Goal: Task Accomplishment & Management: Use online tool/utility

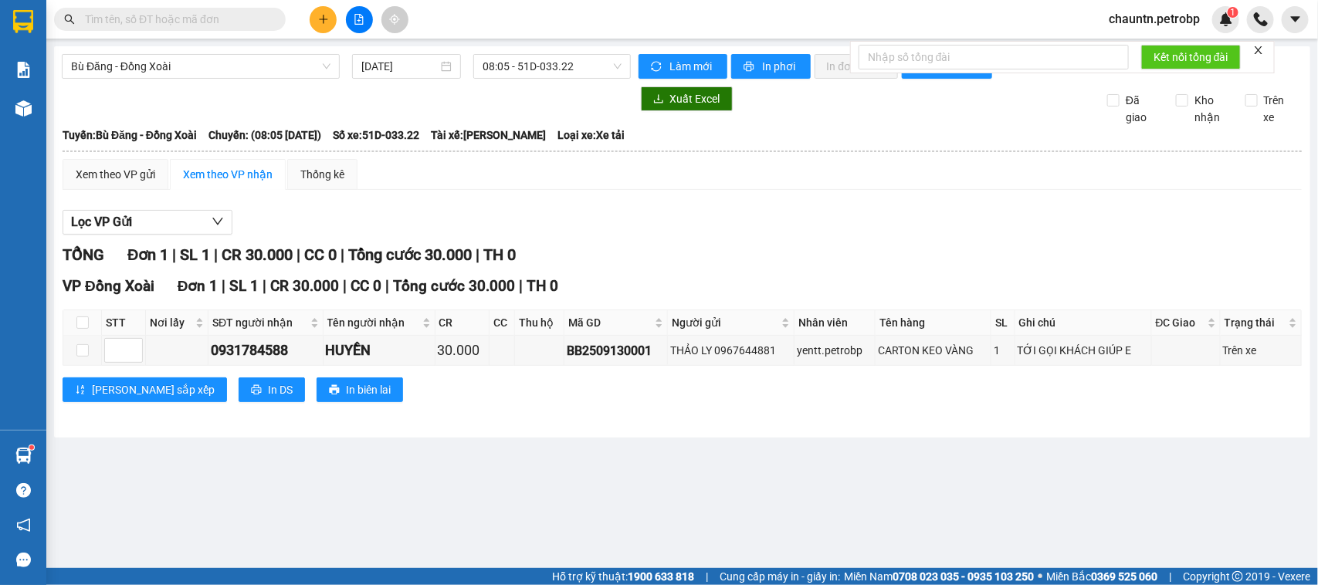
click at [368, 14] on button at bounding box center [359, 19] width 27 height 27
click at [364, 14] on button at bounding box center [359, 19] width 27 height 27
click at [259, 54] on div "Bù Đăng - Đồng Xoài" at bounding box center [201, 66] width 278 height 25
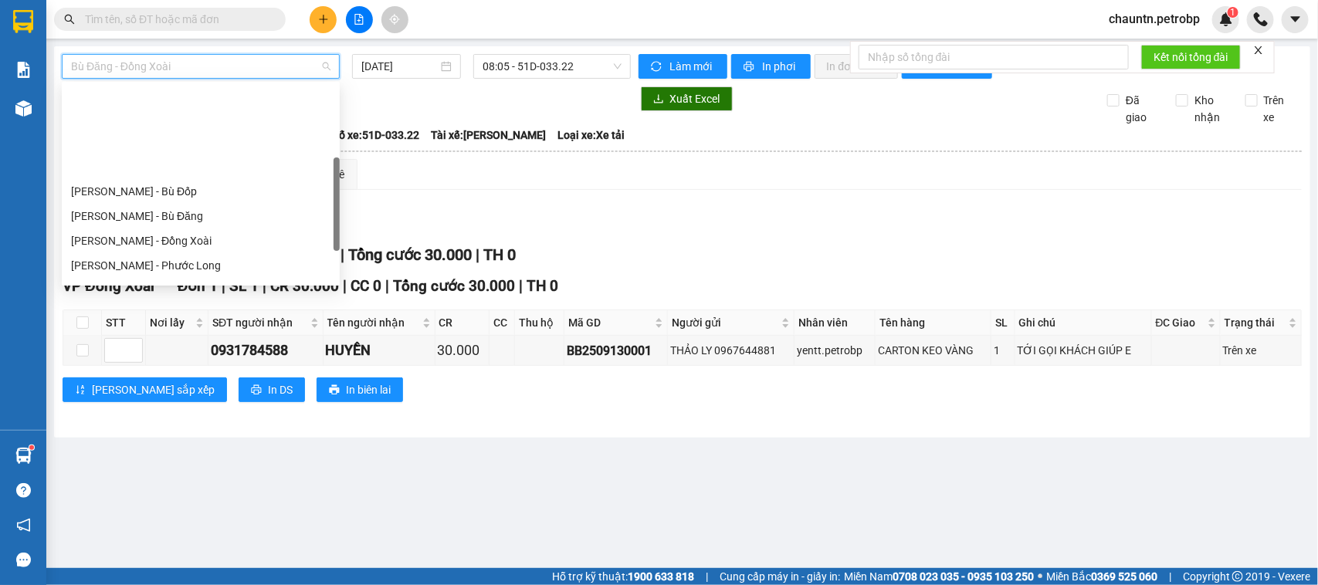
scroll to position [225, 0]
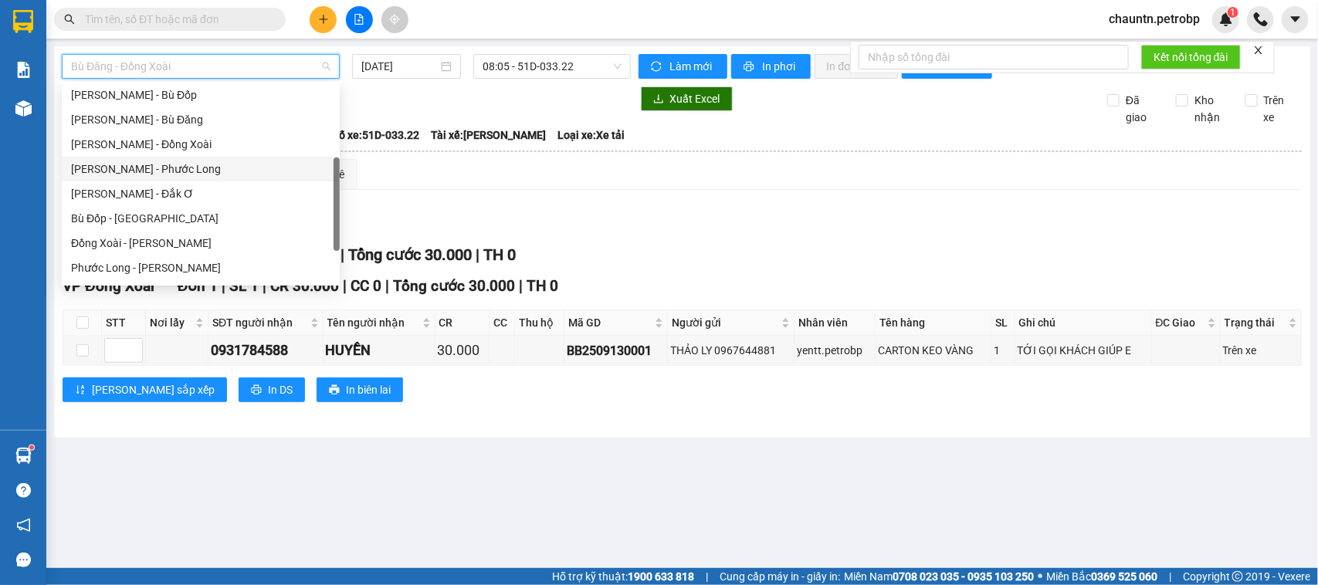
click at [181, 171] on div "[PERSON_NAME] - Phước Long" at bounding box center [200, 169] width 259 height 17
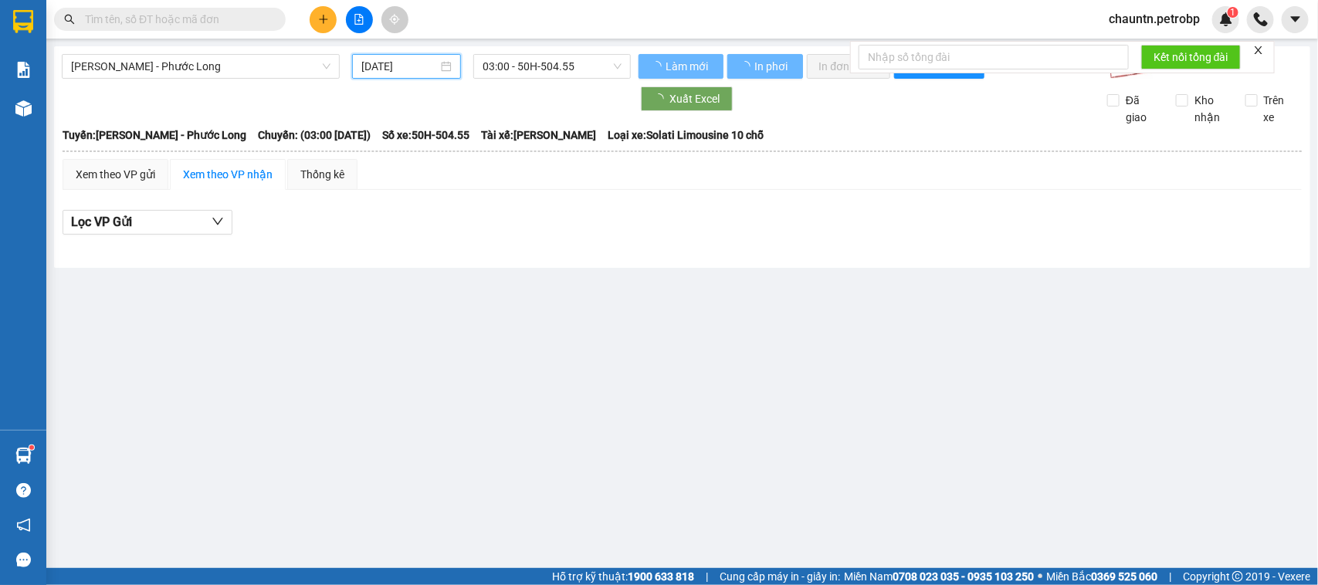
click at [399, 71] on input "[DATE]" at bounding box center [399, 66] width 76 height 17
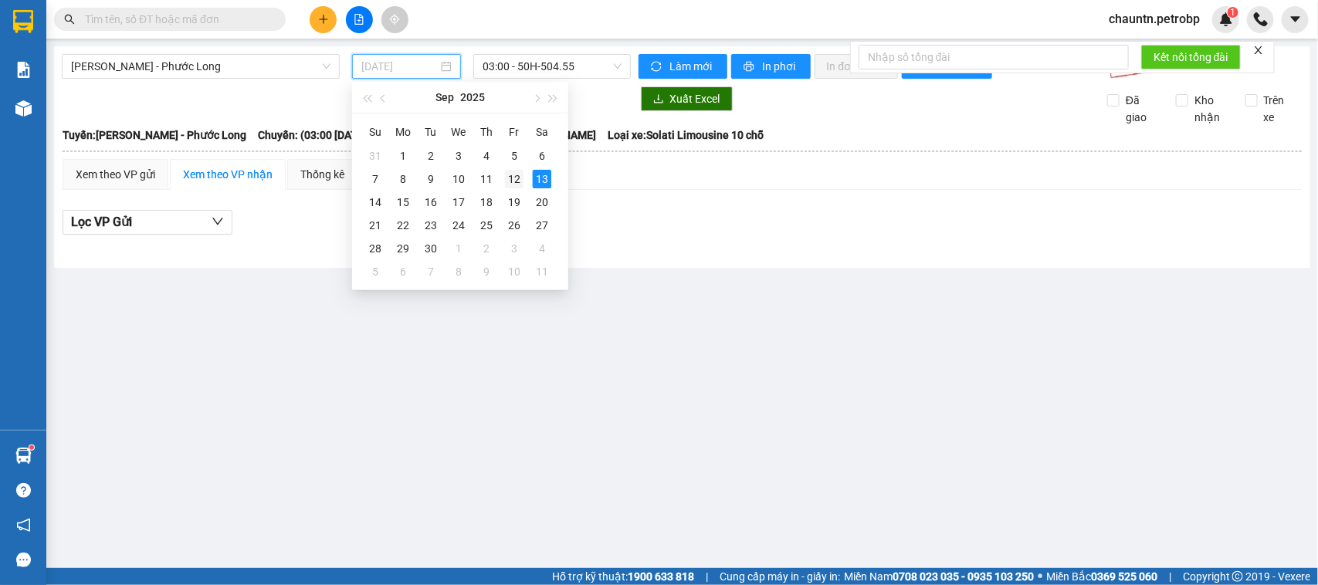
click at [512, 180] on div "12" at bounding box center [514, 179] width 19 height 19
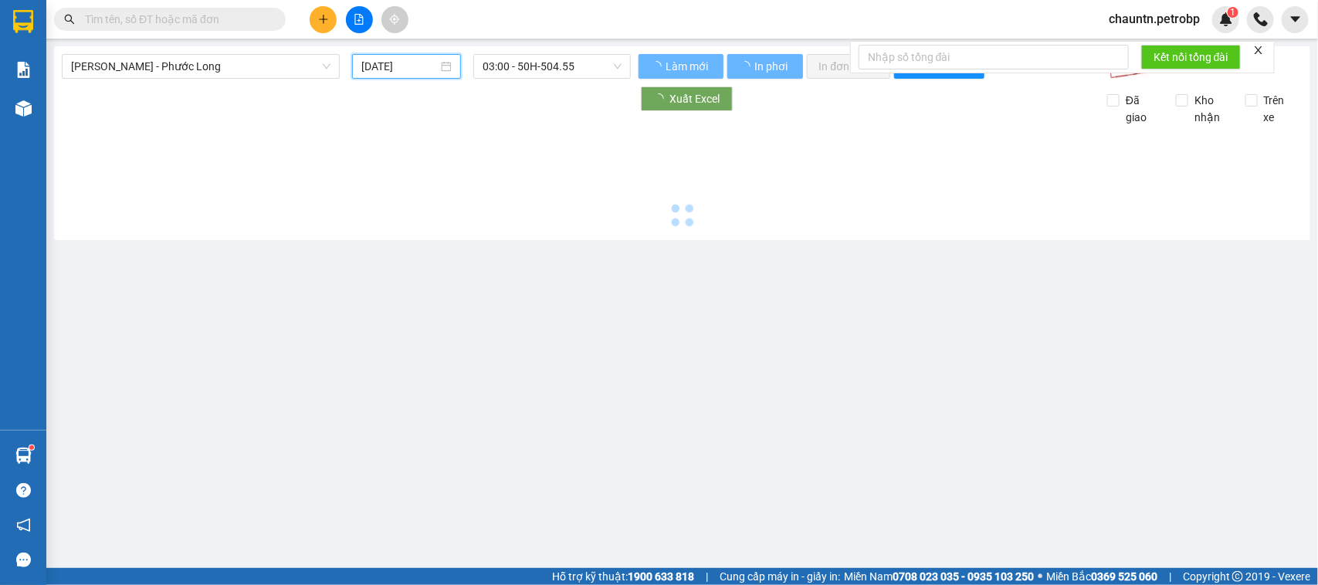
type input "[DATE]"
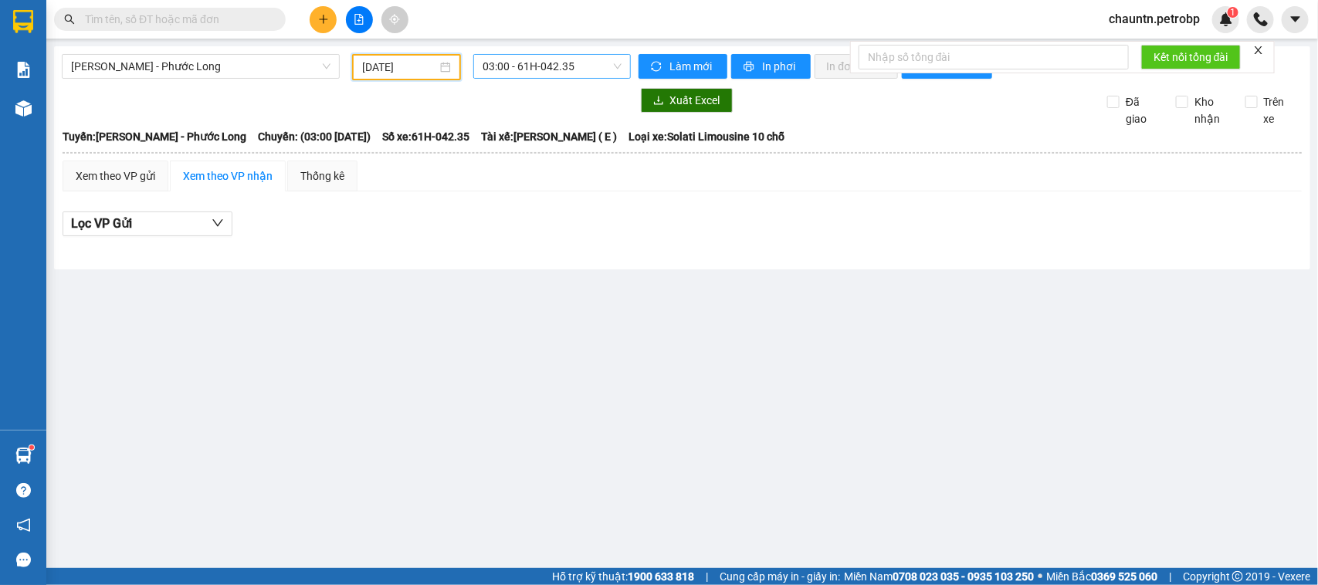
click at [554, 59] on span "03:00 - 61H-042.35" at bounding box center [552, 66] width 138 height 23
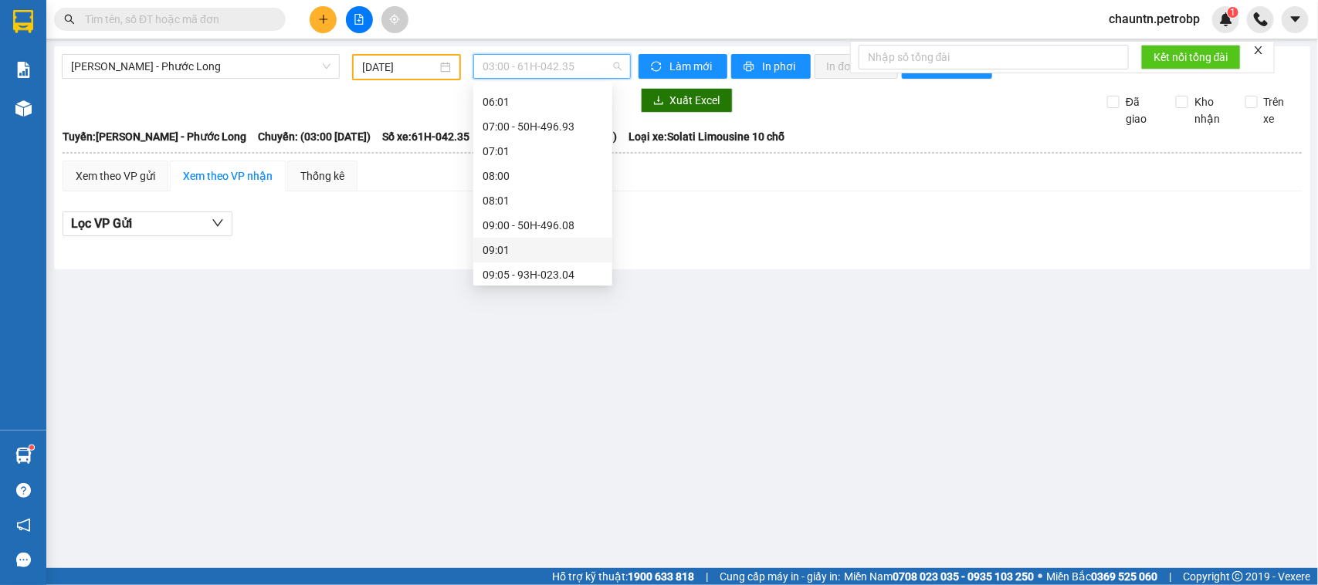
scroll to position [290, 0]
click at [566, 183] on div "09:05 - 93H-023.04" at bounding box center [543, 178] width 120 height 17
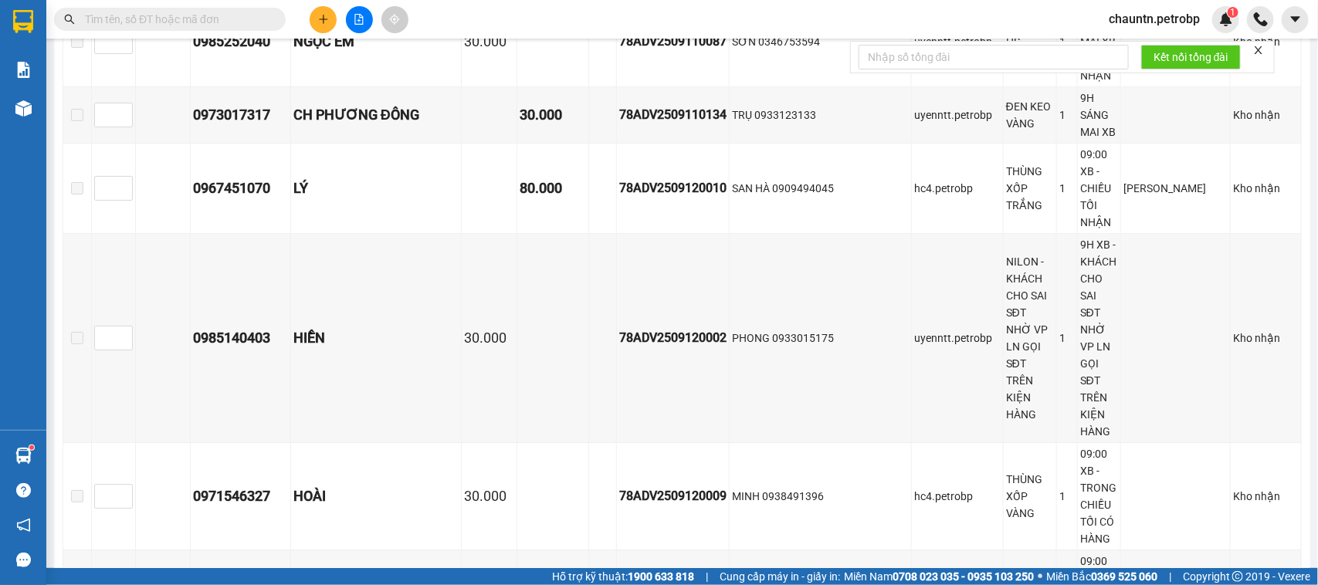
scroll to position [2413, 0]
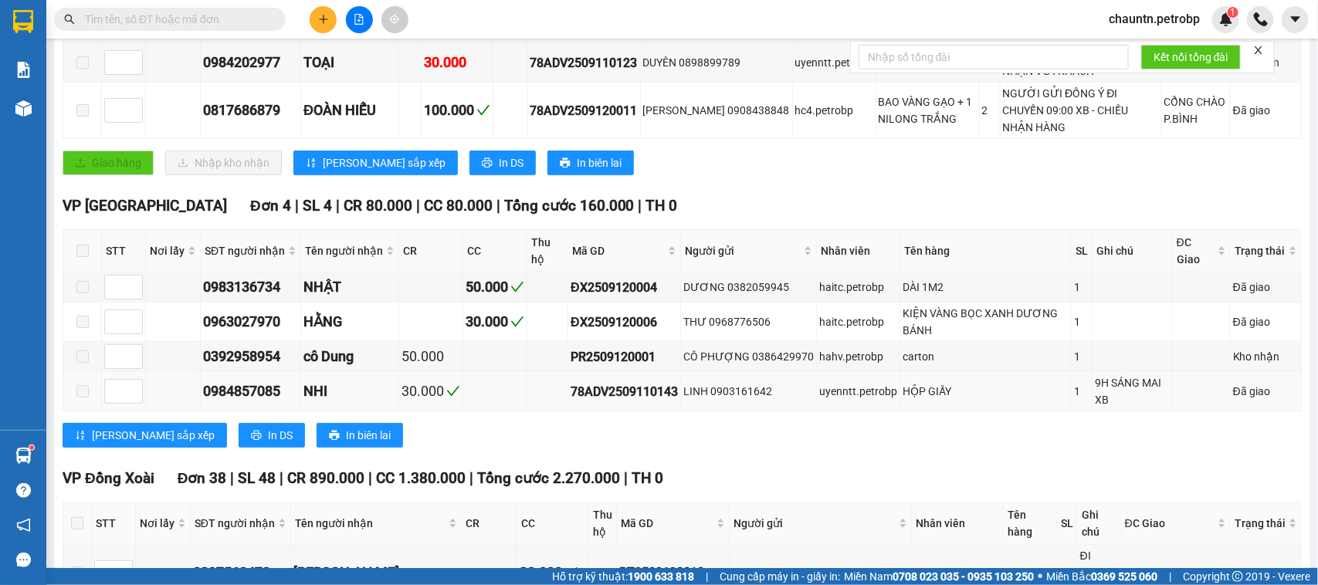
scroll to position [0, 0]
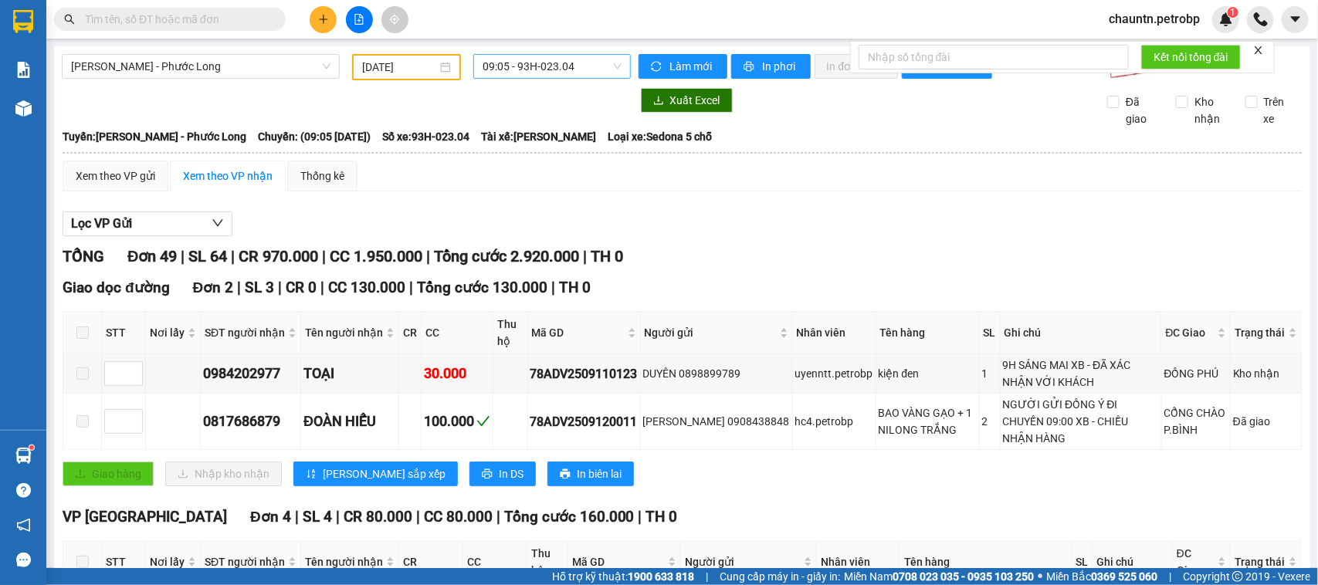
click at [554, 66] on span "09:05 - 93H-023.04" at bounding box center [552, 66] width 138 height 23
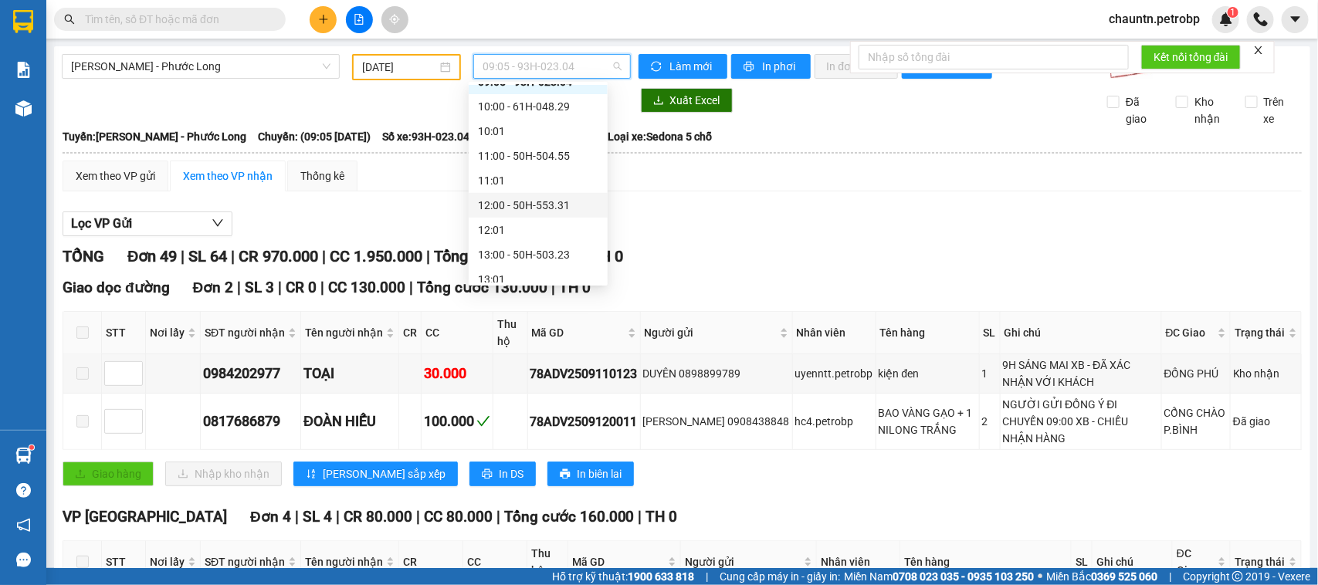
scroll to position [483, 0]
click at [551, 261] on div "14:05 - 50H-074.37" at bounding box center [538, 257] width 120 height 17
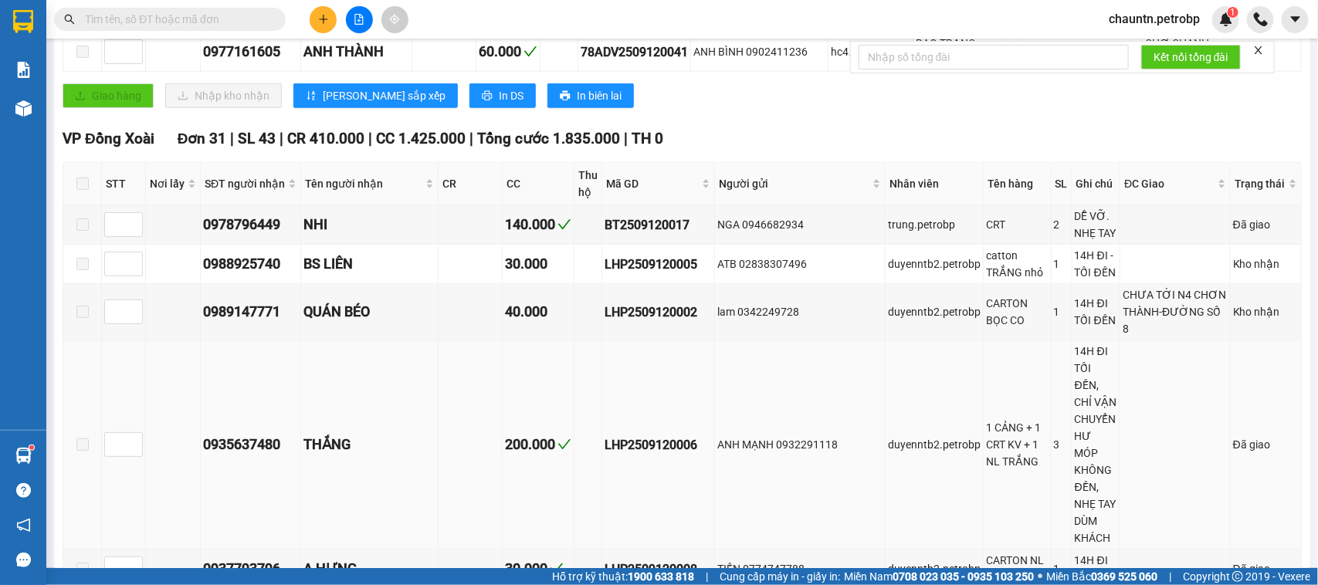
scroll to position [676, 0]
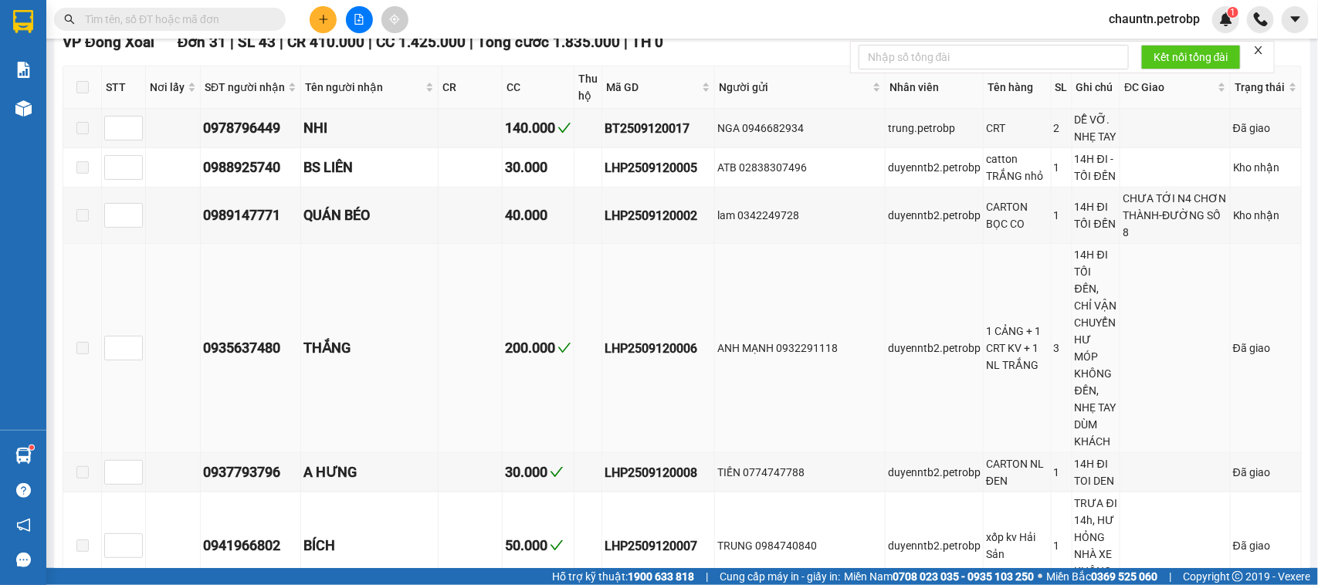
click at [1004, 350] on div "1 CẢNG + 1 CRT KV + 1 NL TRẮNG" at bounding box center [1017, 348] width 63 height 51
copy div "1 CẢNG + 1 CRT KV + 1 NL TRẮNG"
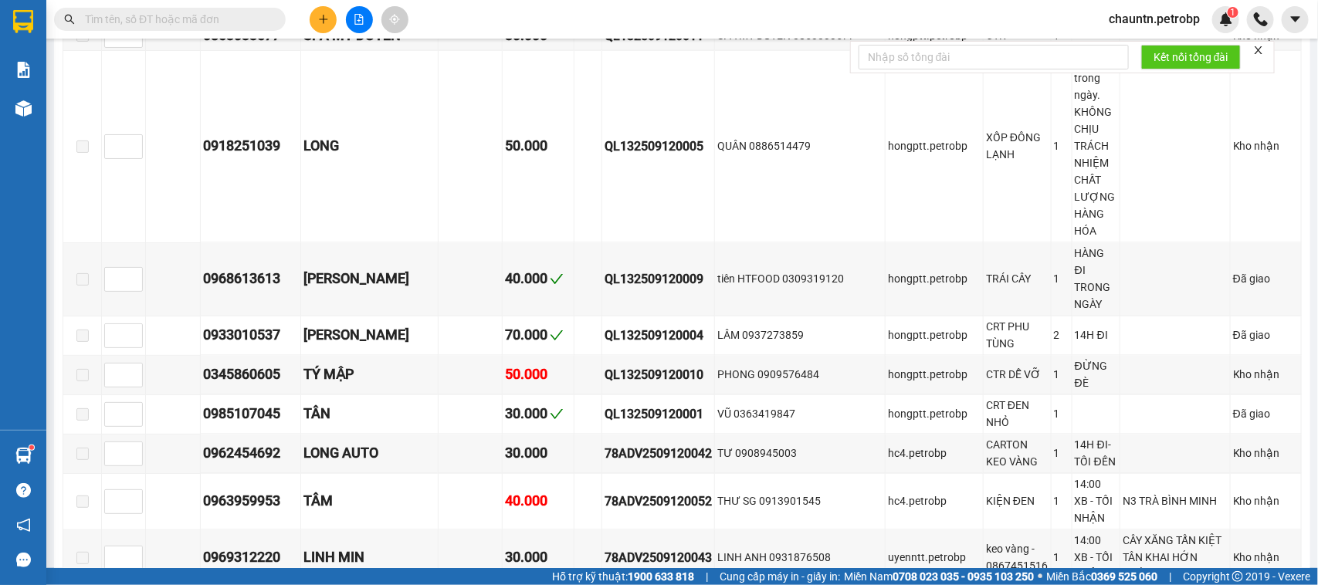
scroll to position [1448, 0]
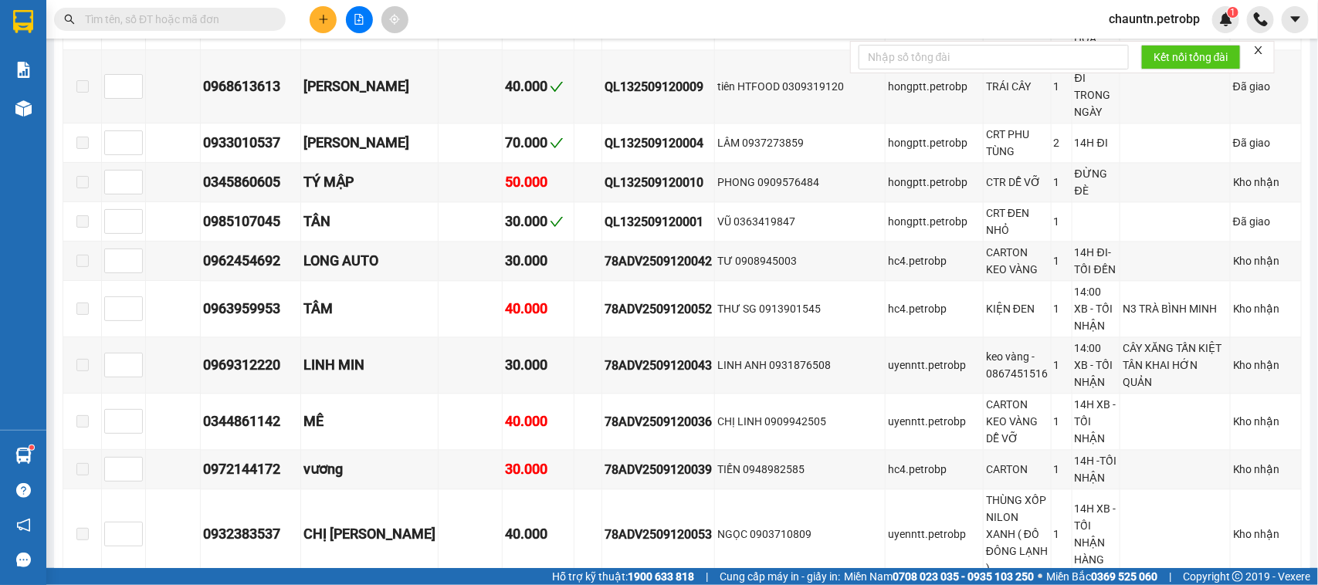
copy div "78ADV2509120029"
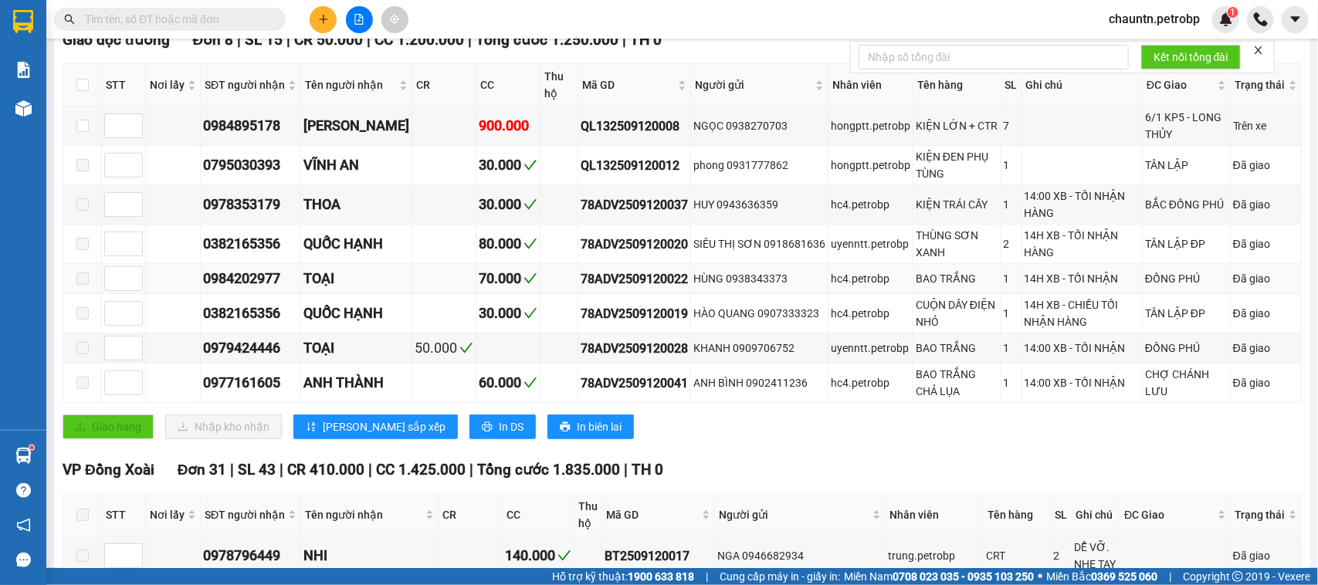
scroll to position [0, 0]
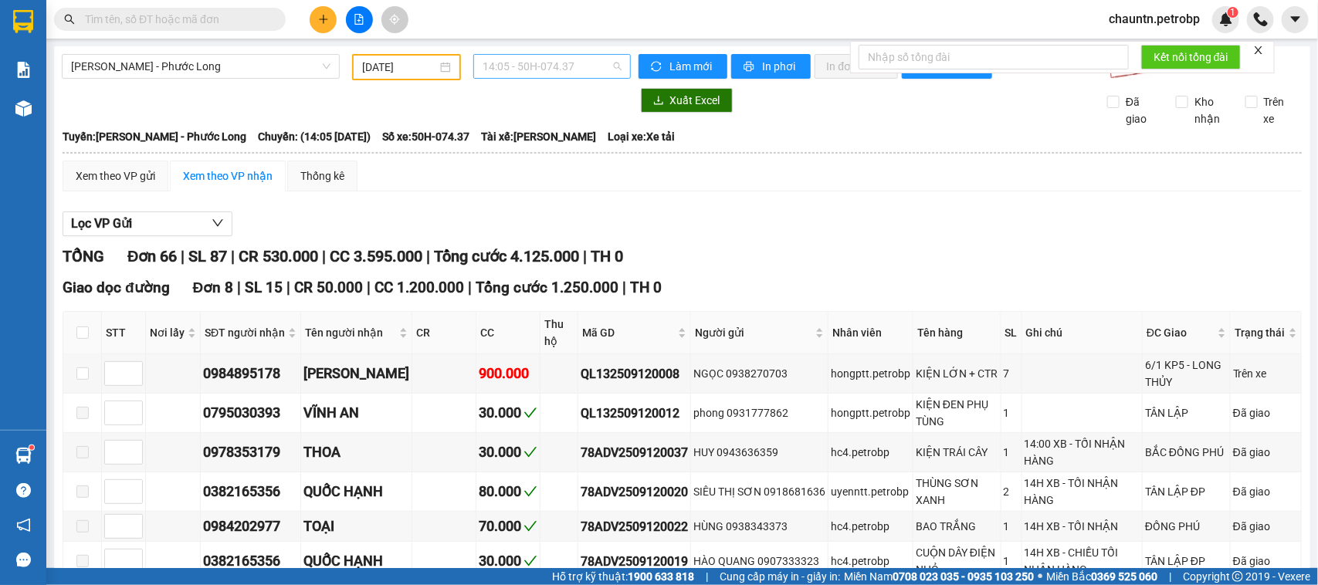
click at [557, 68] on span "14:05 - 50H-074.37" at bounding box center [552, 66] width 138 height 23
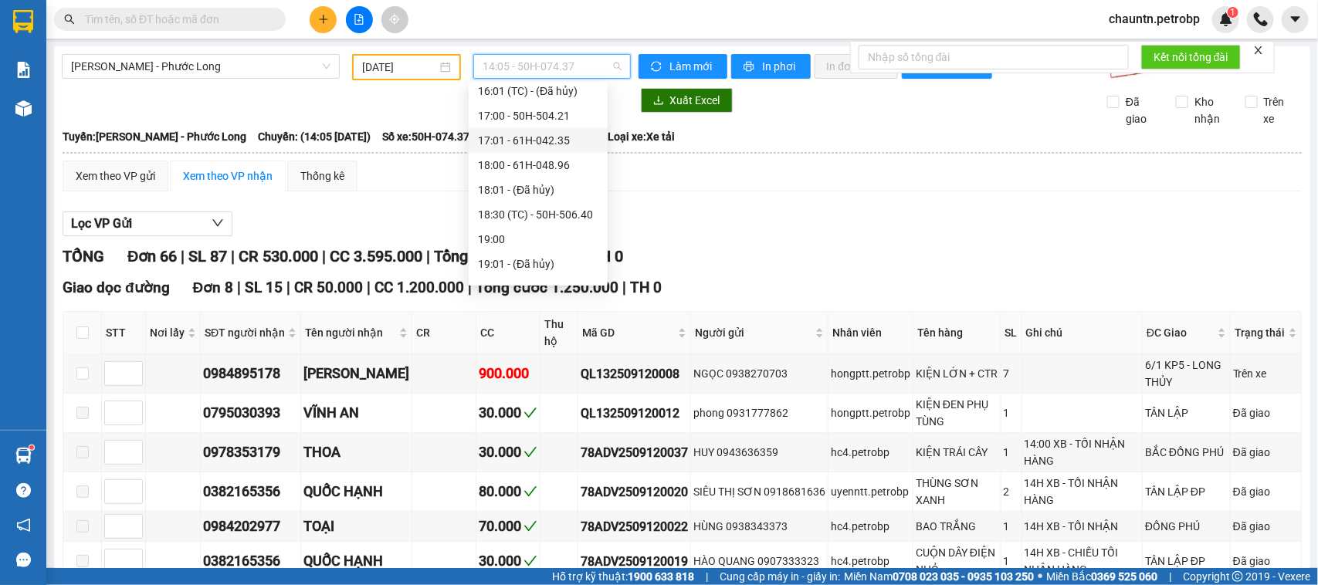
scroll to position [963, 0]
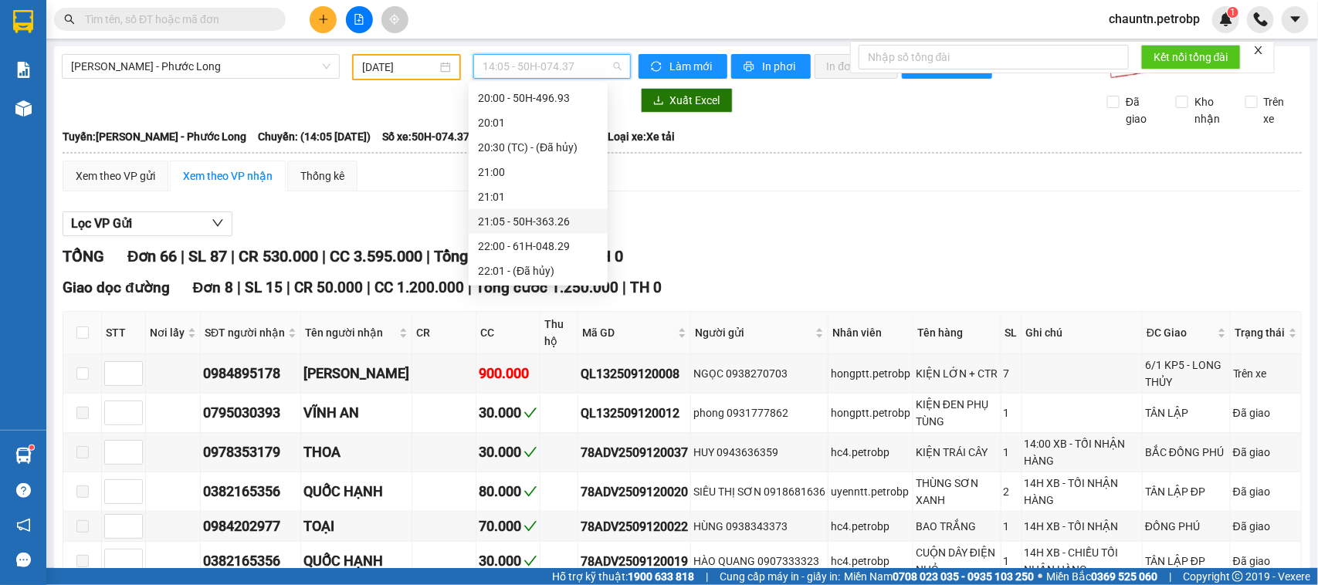
click at [553, 224] on div "21:05 - 50H-363.26" at bounding box center [538, 221] width 120 height 17
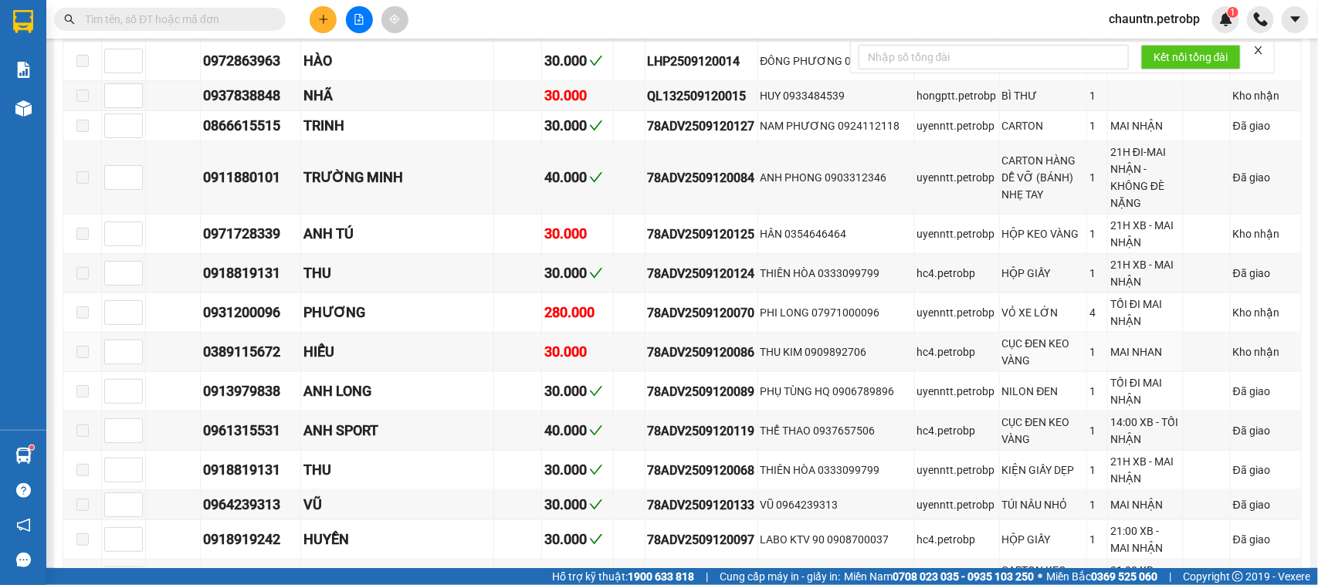
scroll to position [639, 0]
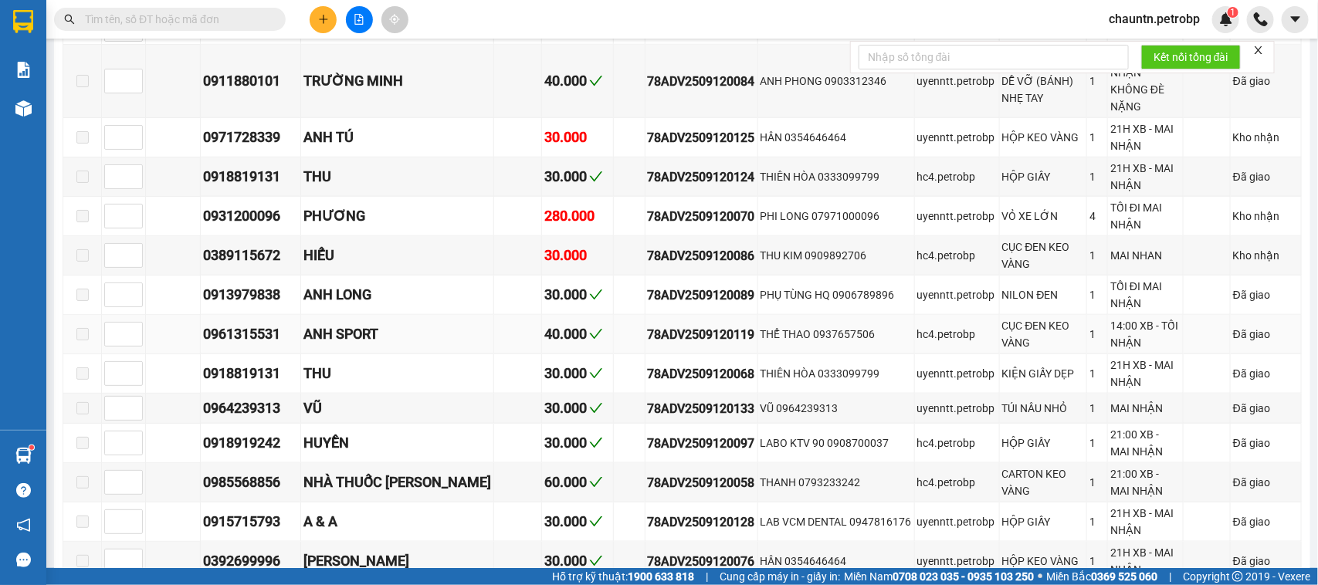
click at [679, 344] on div "78ADV2509120119" at bounding box center [701, 334] width 107 height 19
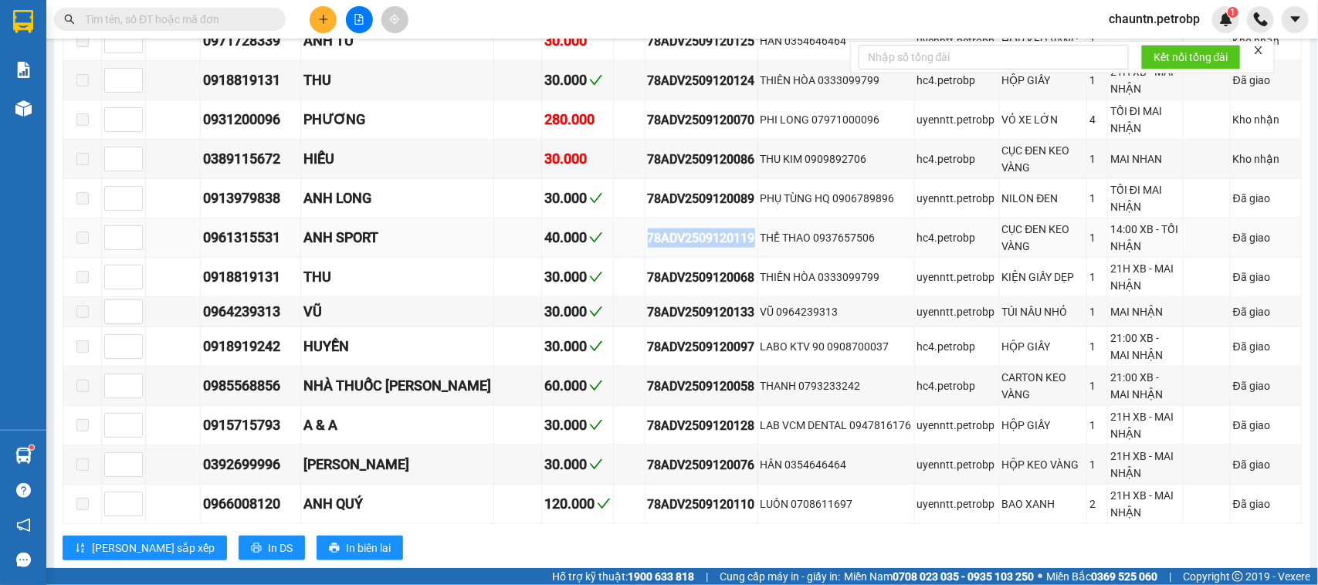
copy div "78ADV2509120119"
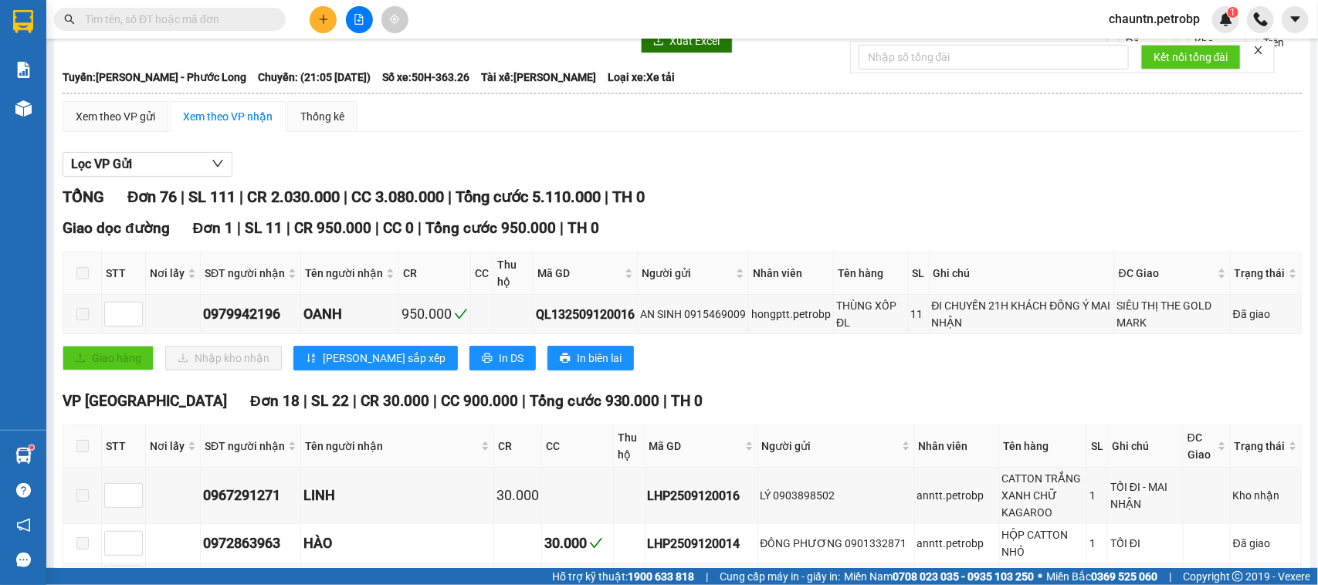
scroll to position [0, 0]
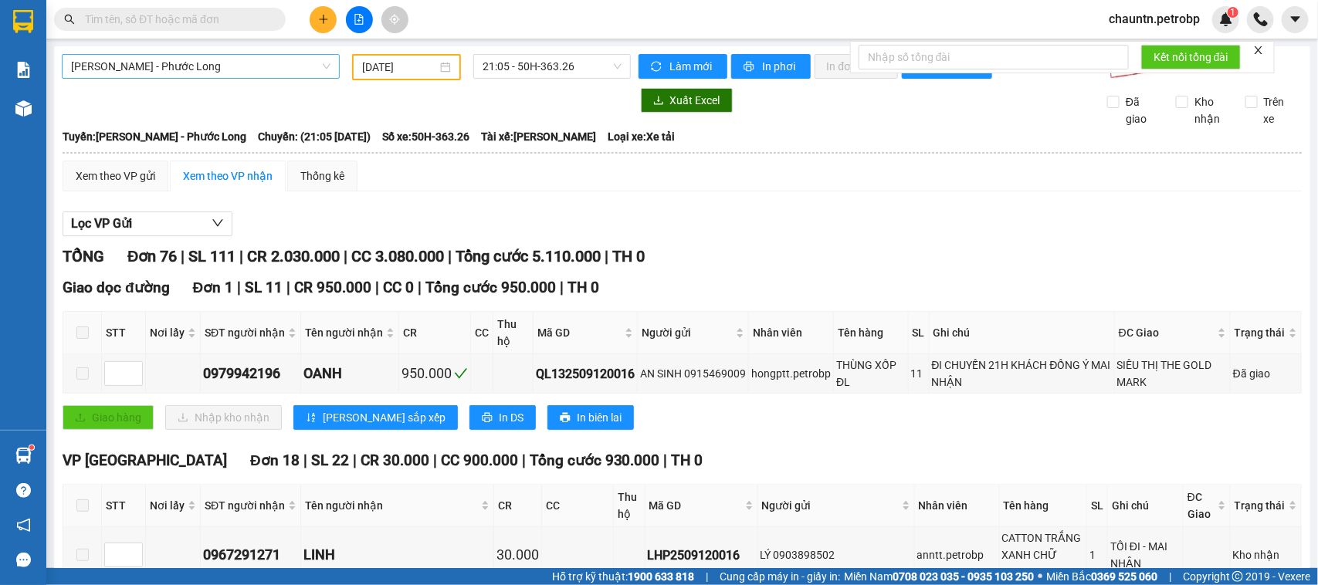
click at [228, 64] on span "[PERSON_NAME] - Phước Long" at bounding box center [200, 66] width 259 height 23
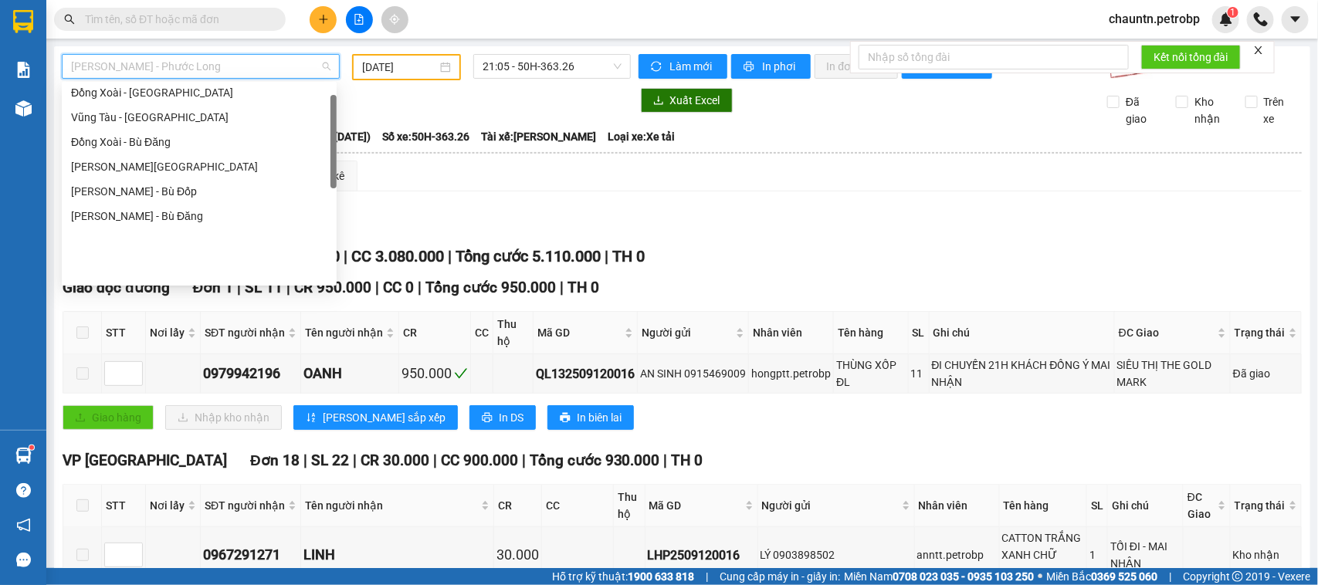
scroll to position [32, 0]
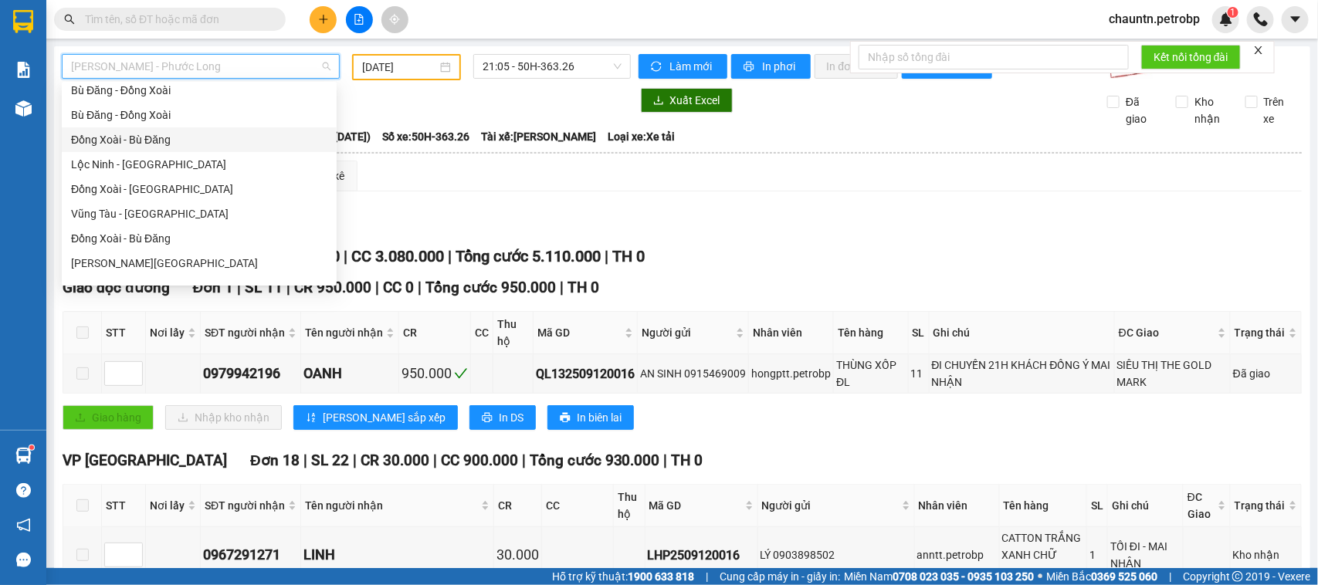
click at [175, 140] on div "Đồng Xoài - Bù Đăng" at bounding box center [199, 139] width 256 height 17
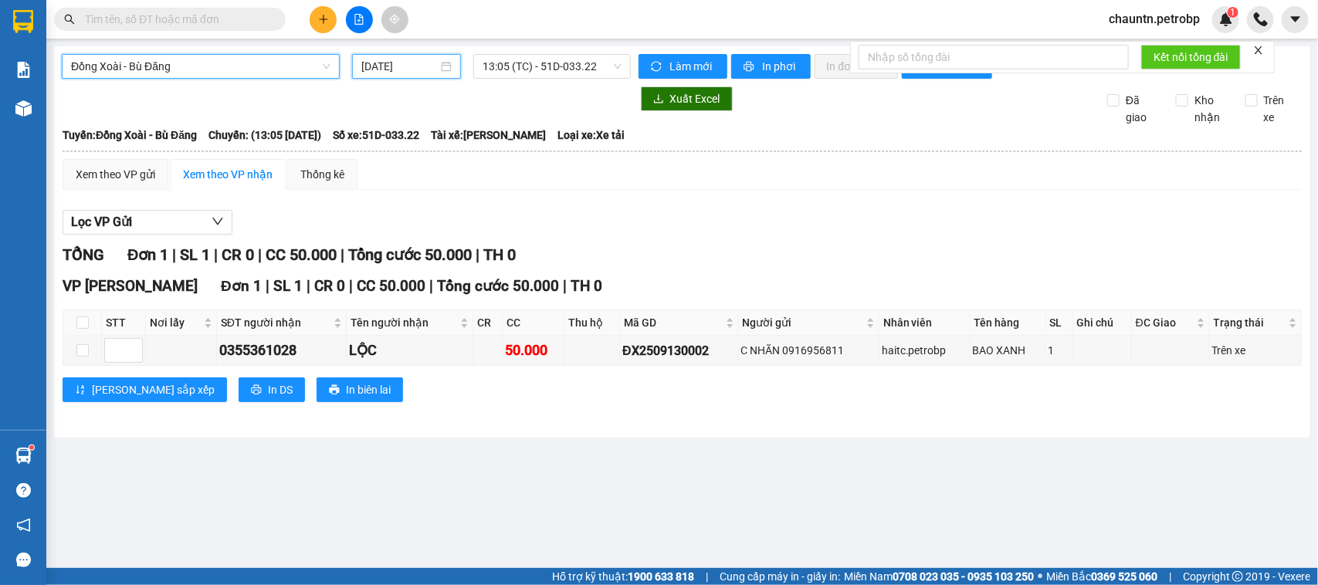
click at [415, 67] on input "[DATE]" at bounding box center [399, 66] width 76 height 17
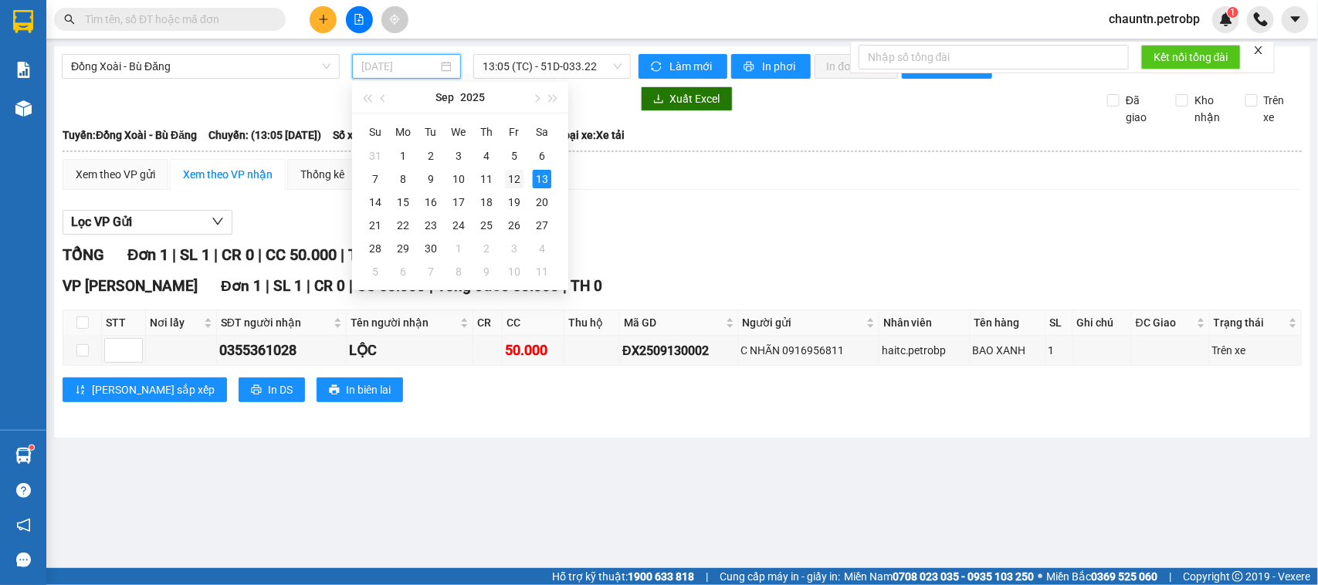
click at [513, 178] on div "12" at bounding box center [514, 179] width 19 height 19
type input "[DATE]"
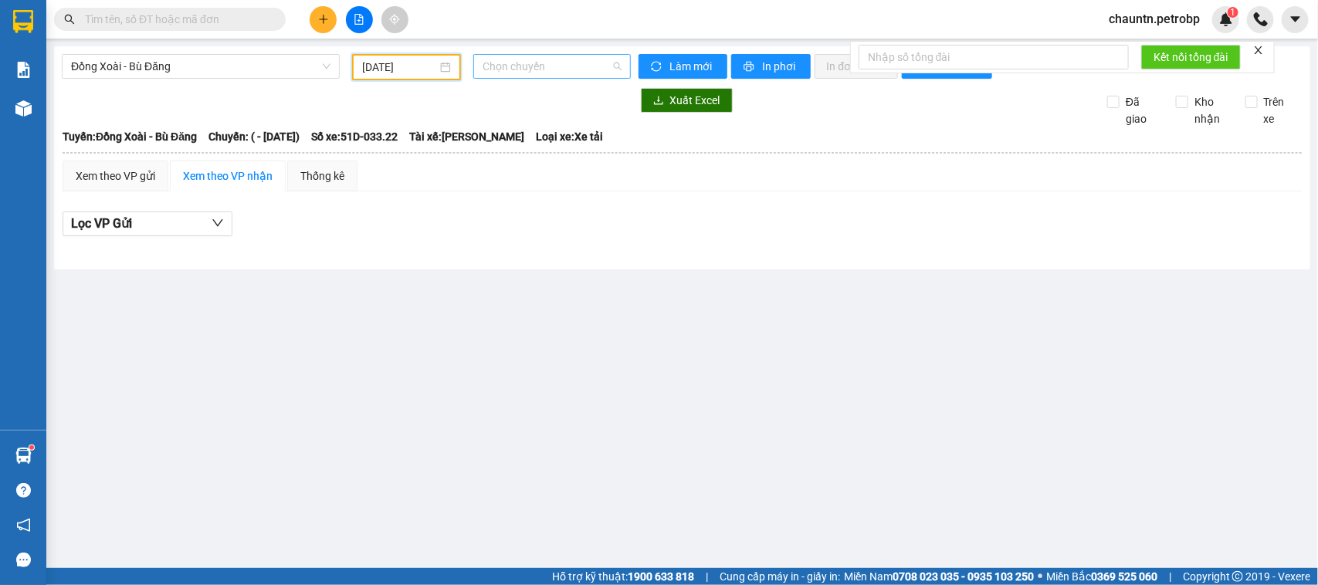
click at [537, 73] on span "Chọn chuyến" at bounding box center [552, 66] width 138 height 23
click at [162, 76] on span "Đồng Xoài - Bù Đăng" at bounding box center [200, 66] width 259 height 23
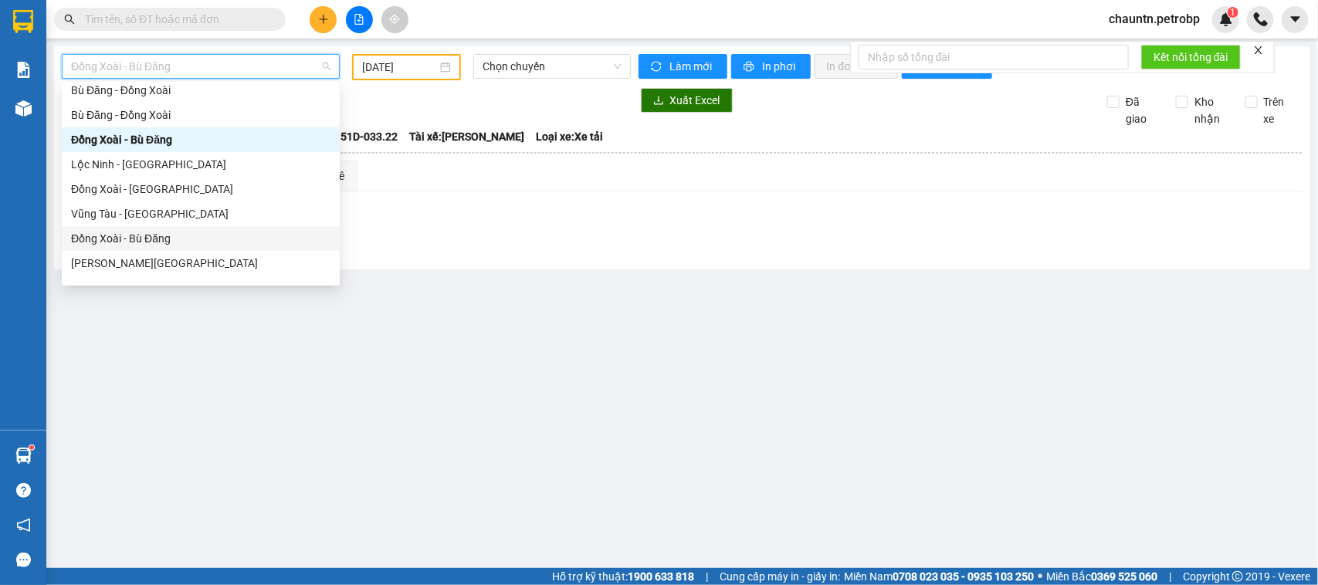
click at [161, 232] on div "Đồng Xoài - Bù Đăng" at bounding box center [200, 238] width 259 height 17
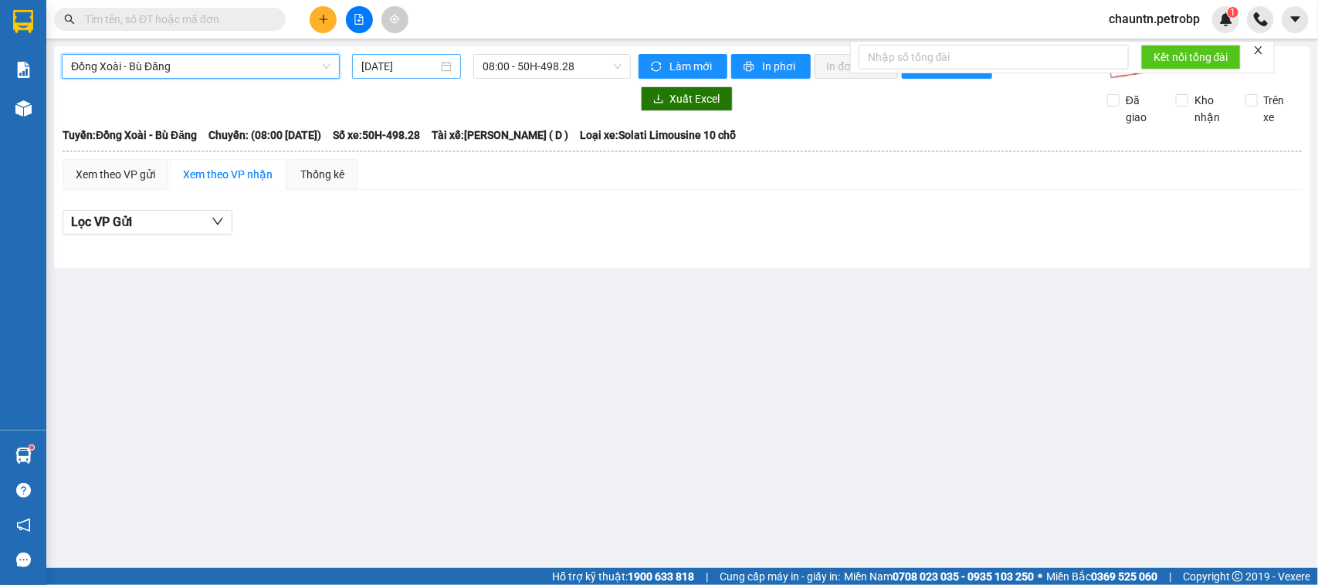
click at [385, 75] on div "[DATE]" at bounding box center [406, 66] width 109 height 25
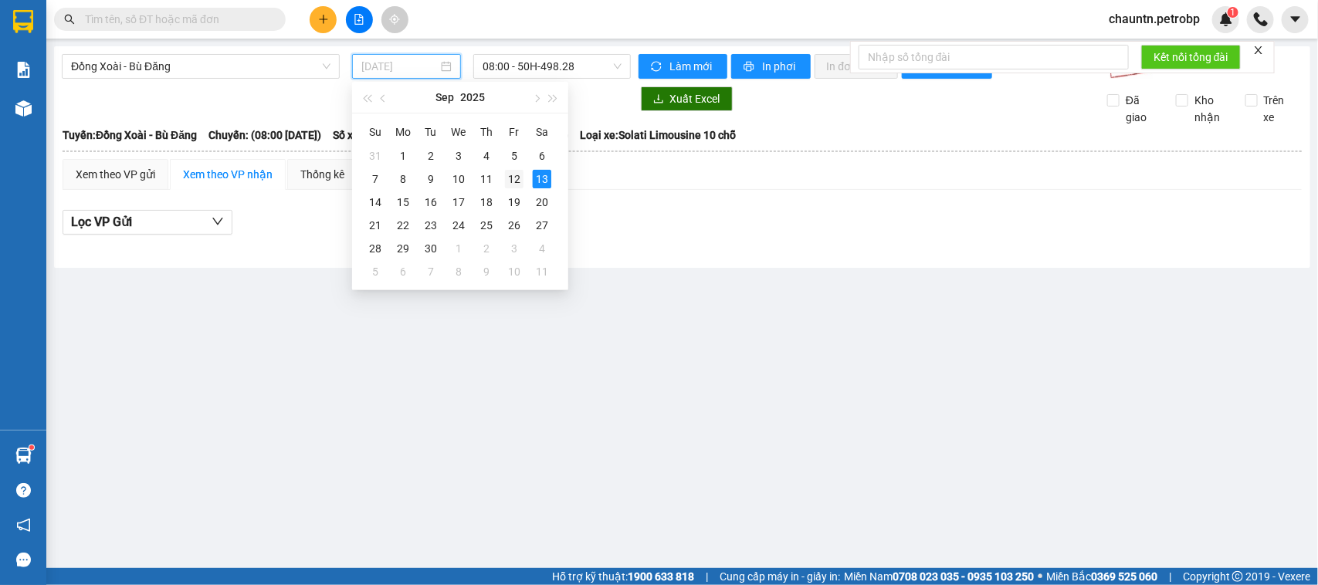
click at [511, 178] on div "12" at bounding box center [514, 179] width 19 height 19
type input "[DATE]"
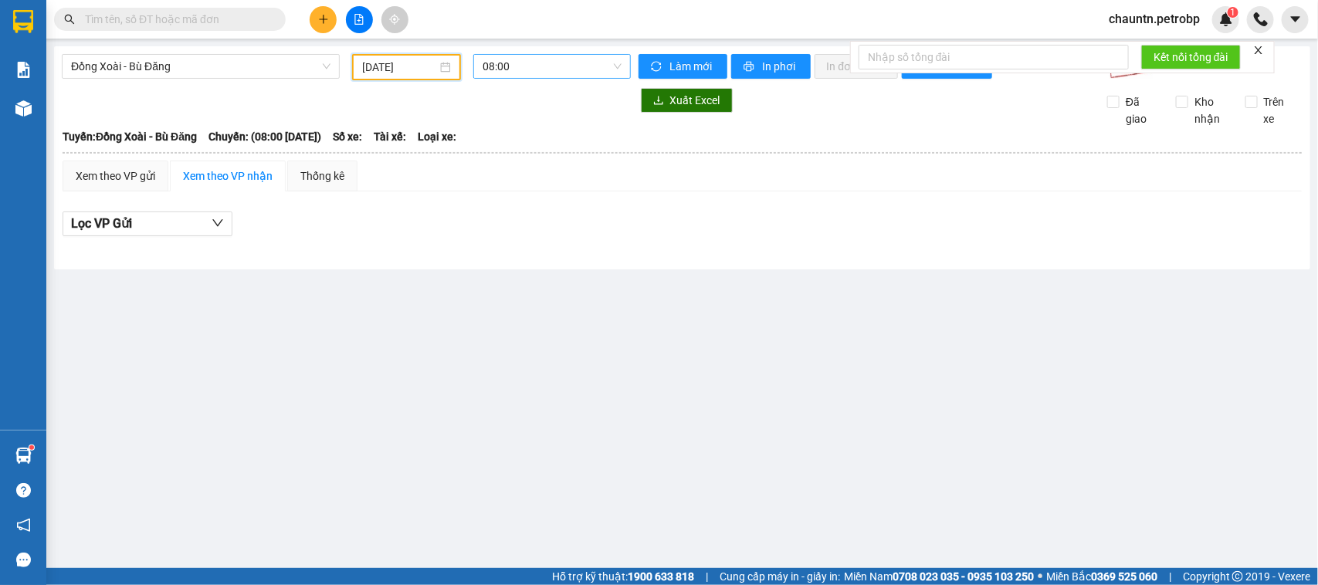
click at [562, 67] on span "08:00" at bounding box center [552, 66] width 138 height 23
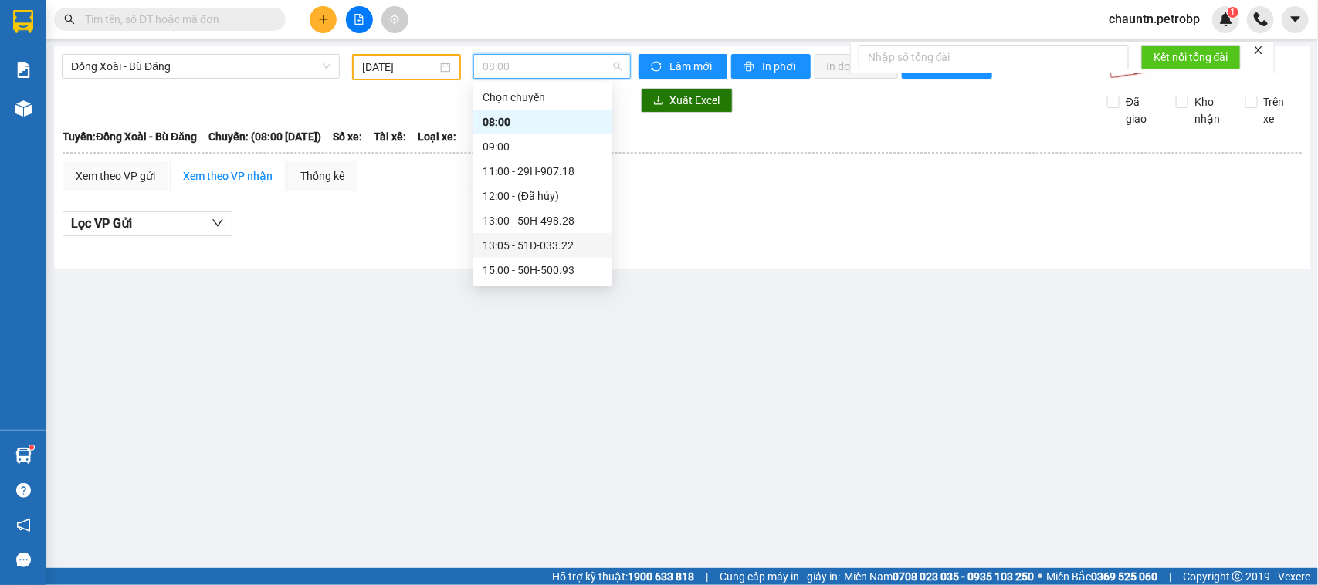
click at [579, 245] on div "13:05 - 51D-033.22" at bounding box center [543, 245] width 120 height 17
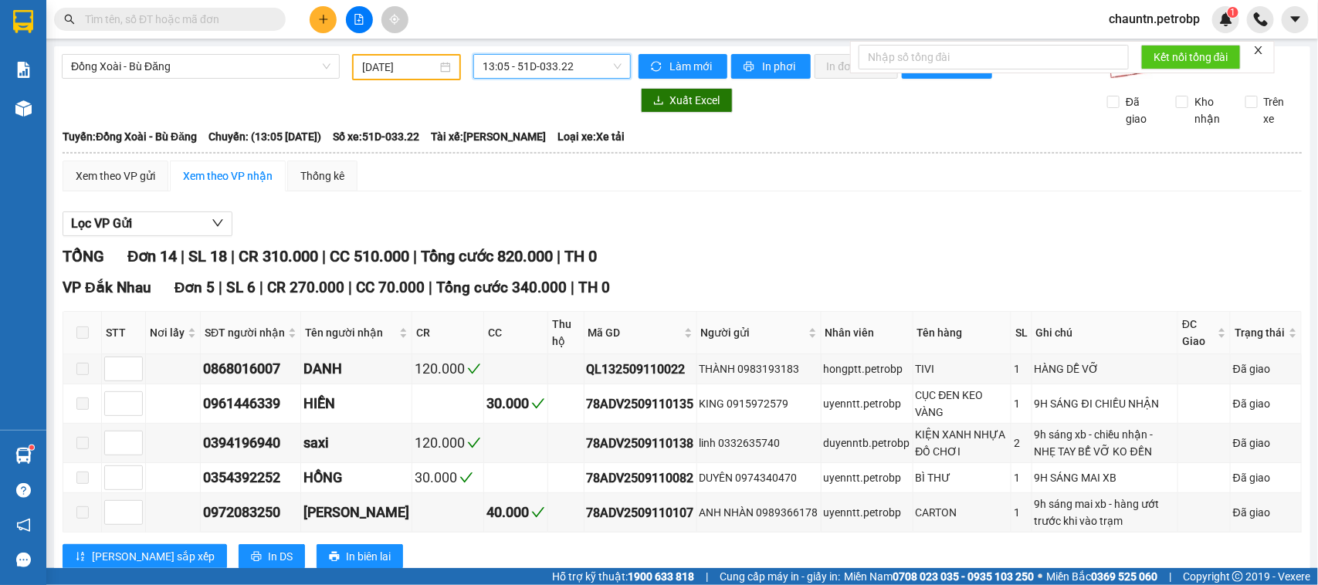
click at [525, 73] on span "13:05 - 51D-033.22" at bounding box center [552, 66] width 138 height 23
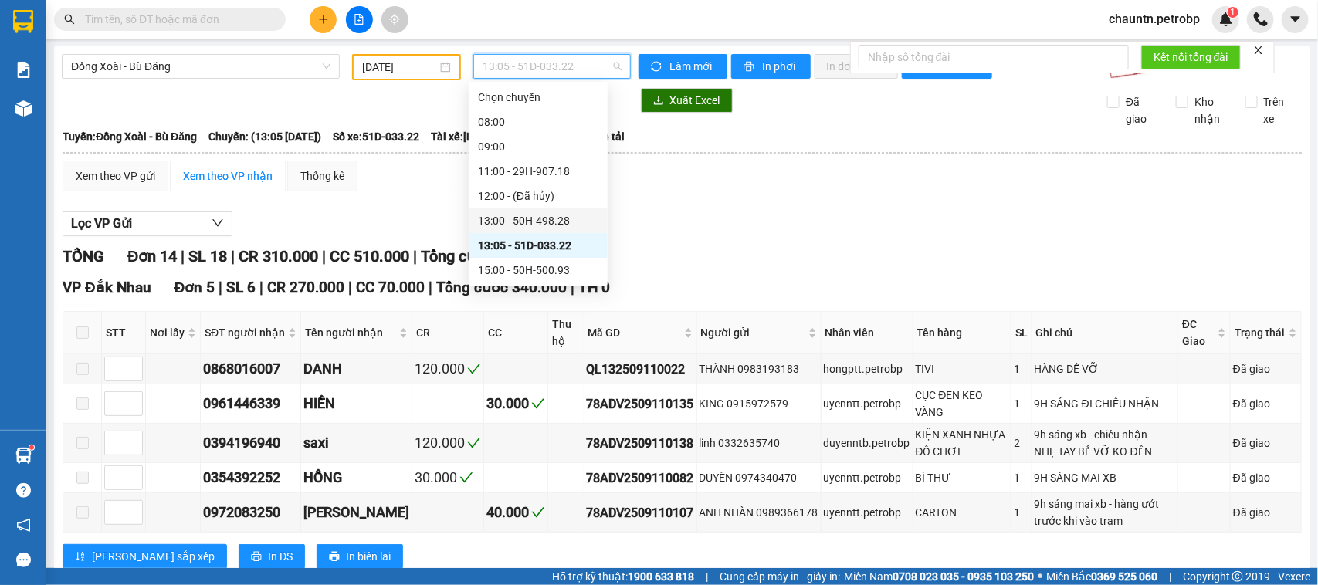
scroll to position [172, 0]
click at [543, 171] on div "18:30 - 51D-033.22" at bounding box center [538, 172] width 120 height 17
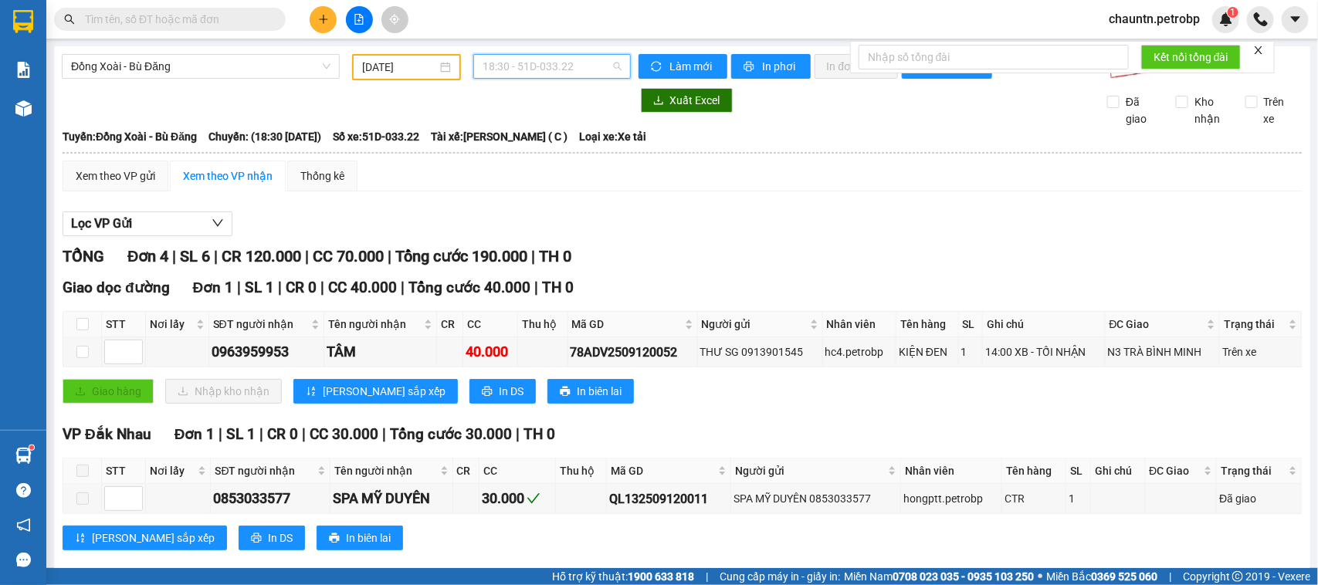
click at [539, 72] on span "18:30 - 51D-033.22" at bounding box center [552, 66] width 138 height 23
click at [301, 51] on div "Đồng Xoài - [GEOGRAPHIC_DATA] Đăng [DATE] 18:30 - 51D-033.22 Làm mới In phơi In…" at bounding box center [682, 404] width 1256 height 717
click at [286, 60] on span "Đồng Xoài - Bù Đăng" at bounding box center [200, 66] width 259 height 23
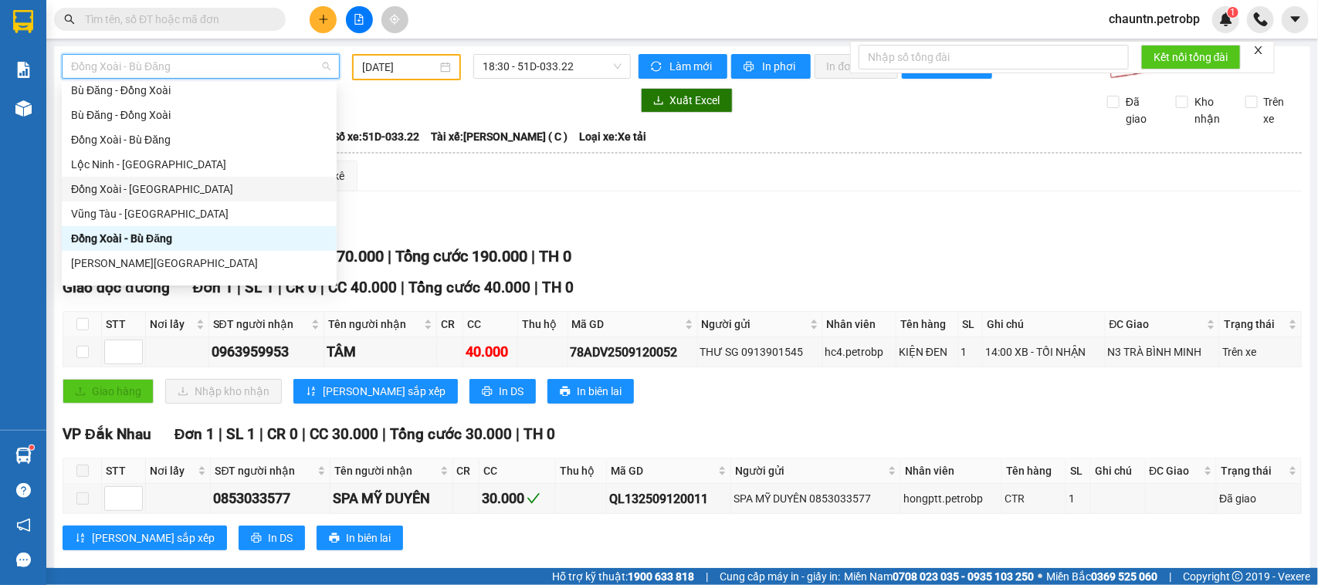
click at [174, 189] on div "Đồng Xoài - [GEOGRAPHIC_DATA]" at bounding box center [199, 189] width 256 height 17
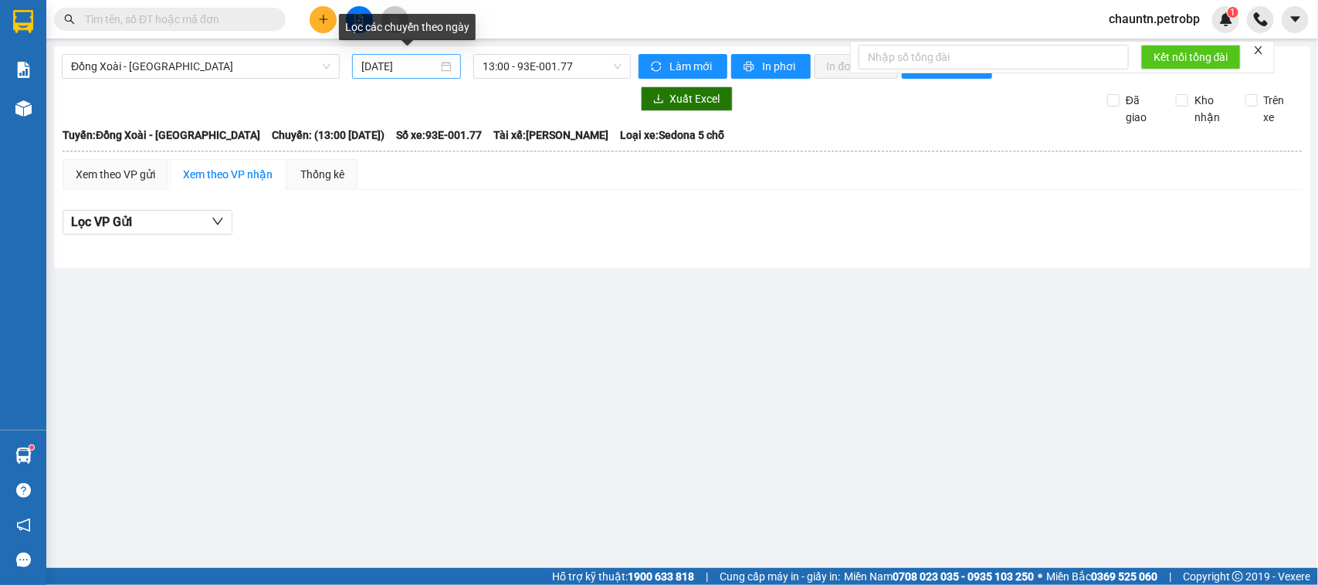
click at [445, 60] on div "[DATE]" at bounding box center [406, 66] width 90 height 17
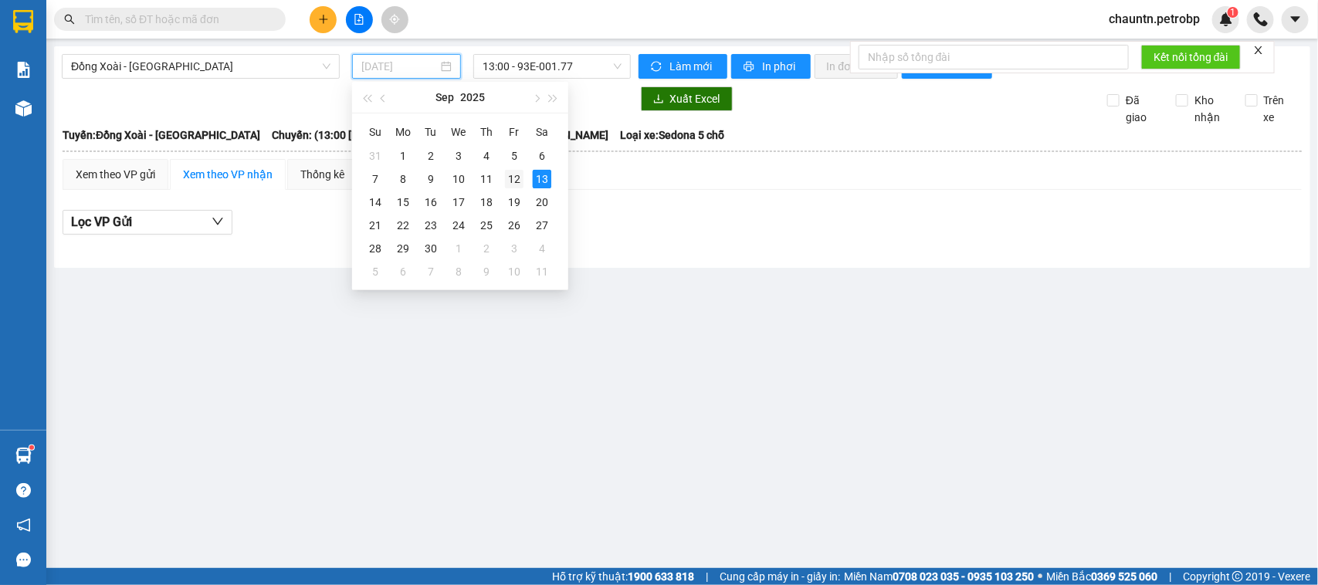
click at [511, 178] on div "12" at bounding box center [514, 179] width 19 height 19
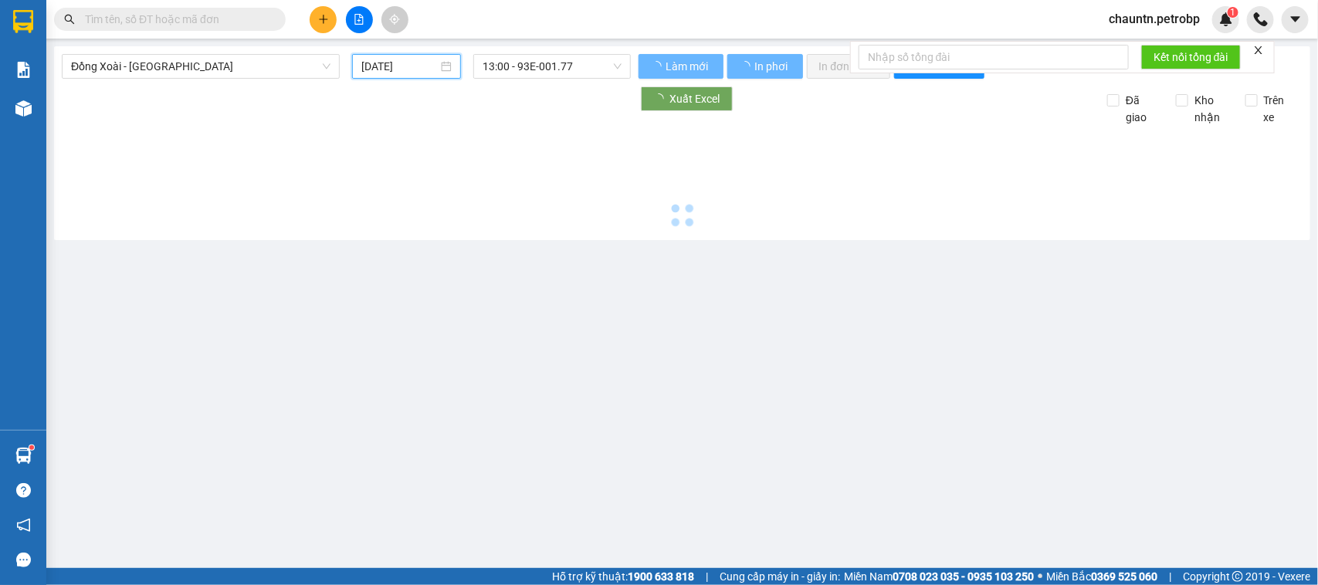
type input "[DATE]"
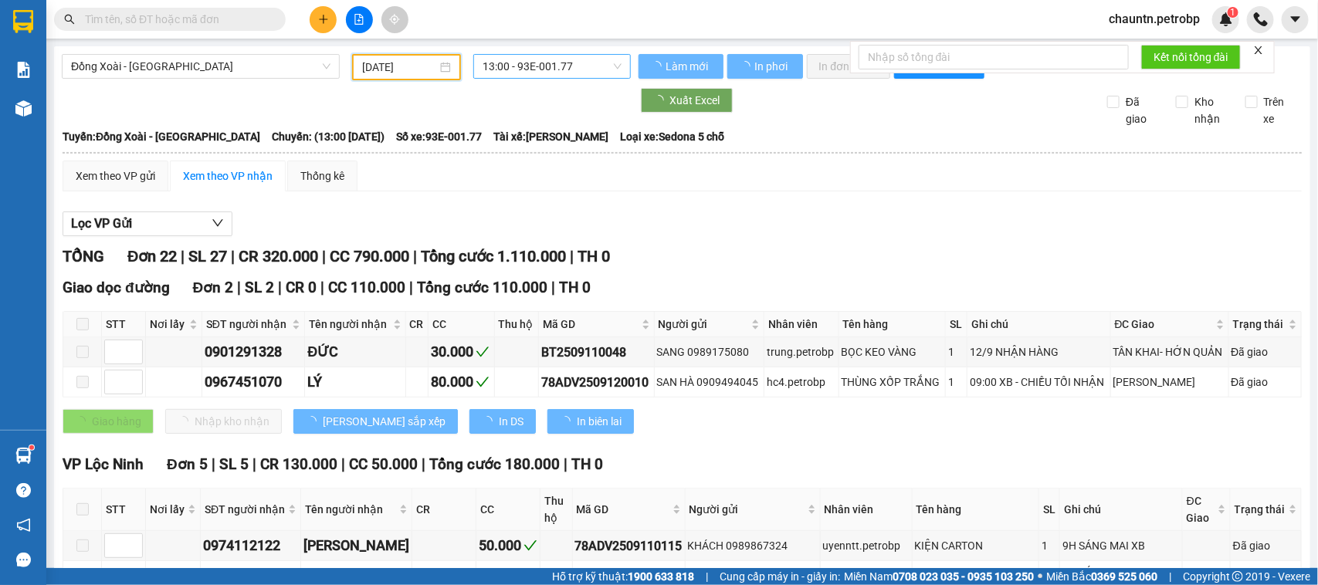
click at [545, 68] on span "13:00 - 93E-001.77" at bounding box center [552, 66] width 138 height 23
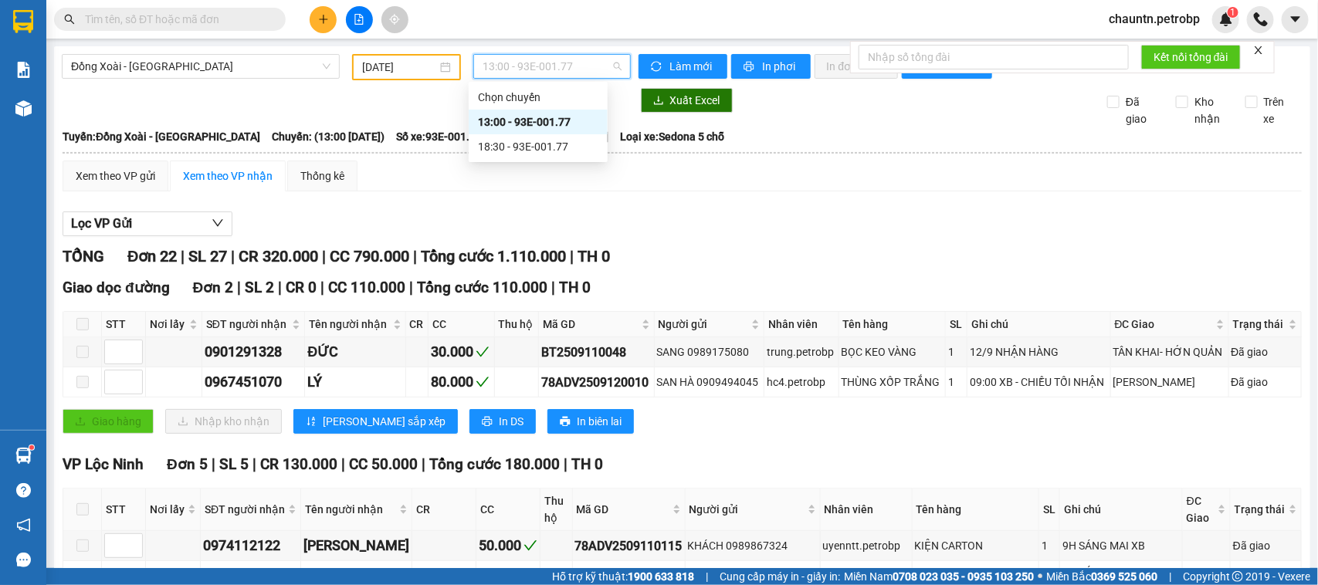
click at [575, 118] on div "13:00 - 93E-001.77" at bounding box center [538, 122] width 120 height 17
click at [547, 72] on span "13:00 - 93E-001.77" at bounding box center [552, 66] width 138 height 23
click at [560, 138] on div "18:30 - 93E-001.77" at bounding box center [538, 146] width 120 height 17
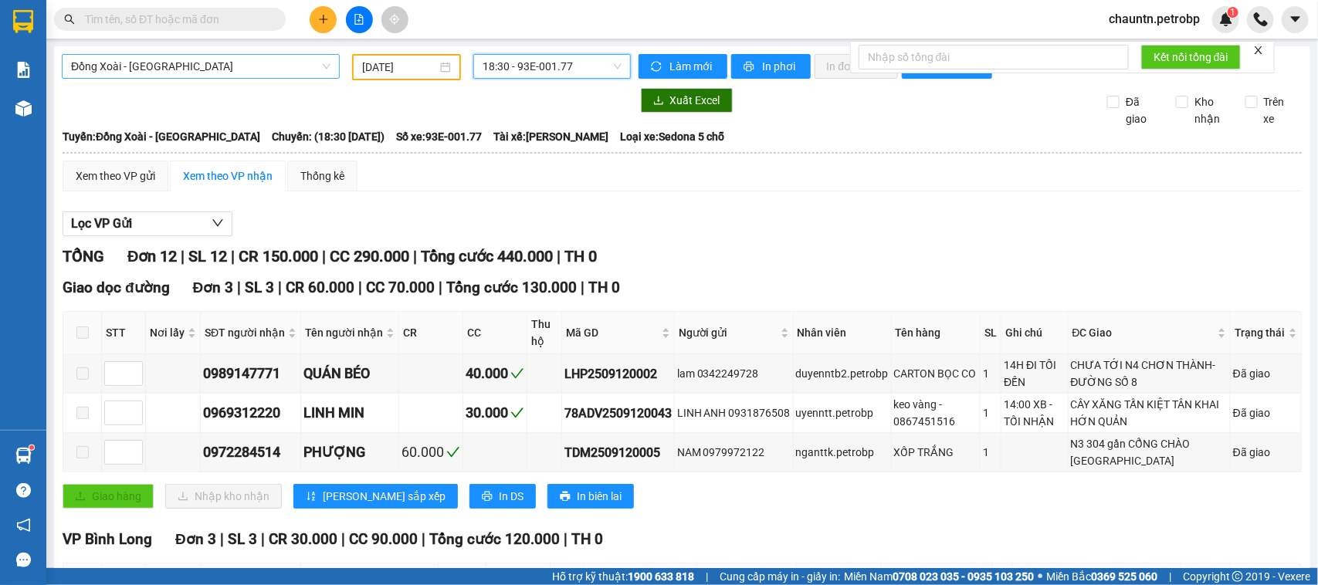
click at [269, 63] on span "Đồng Xoài - [GEOGRAPHIC_DATA]" at bounding box center [200, 66] width 259 height 23
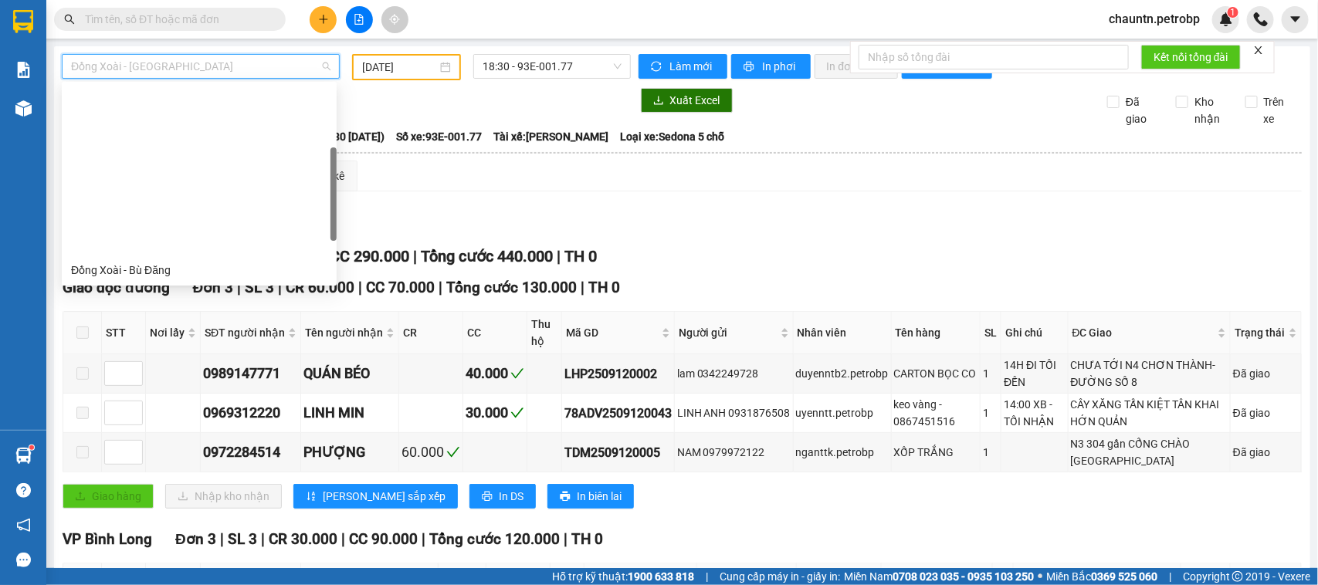
scroll to position [193, 0]
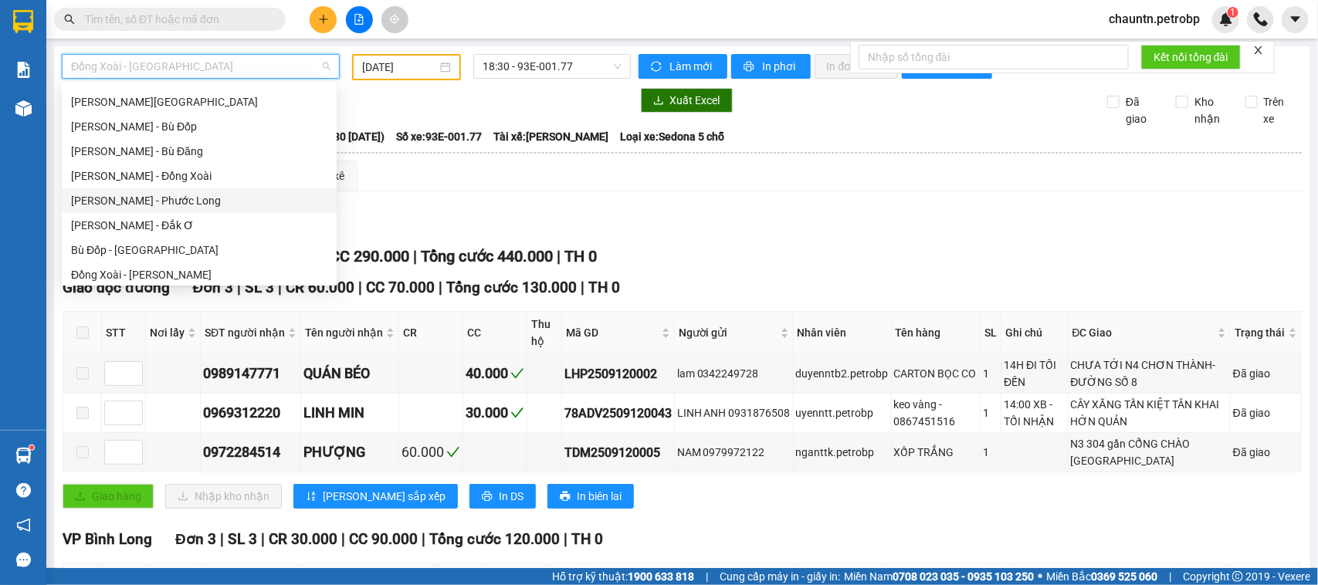
click at [197, 198] on div "[PERSON_NAME] - Phước Long" at bounding box center [199, 200] width 256 height 17
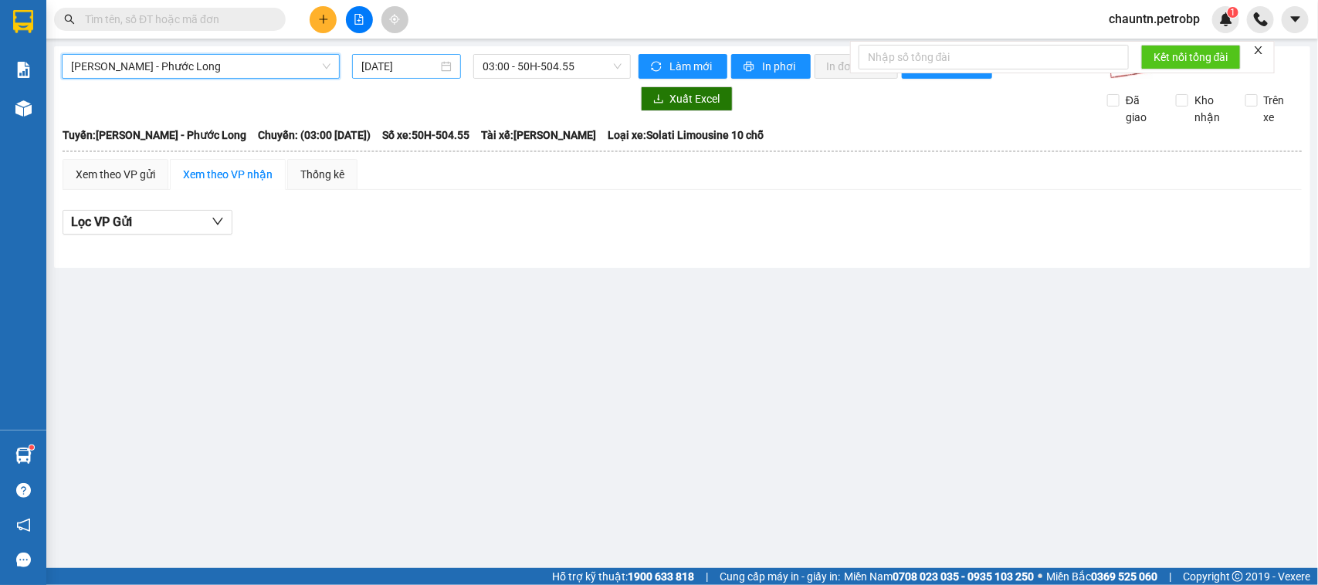
click at [399, 71] on input "[DATE]" at bounding box center [399, 66] width 76 height 17
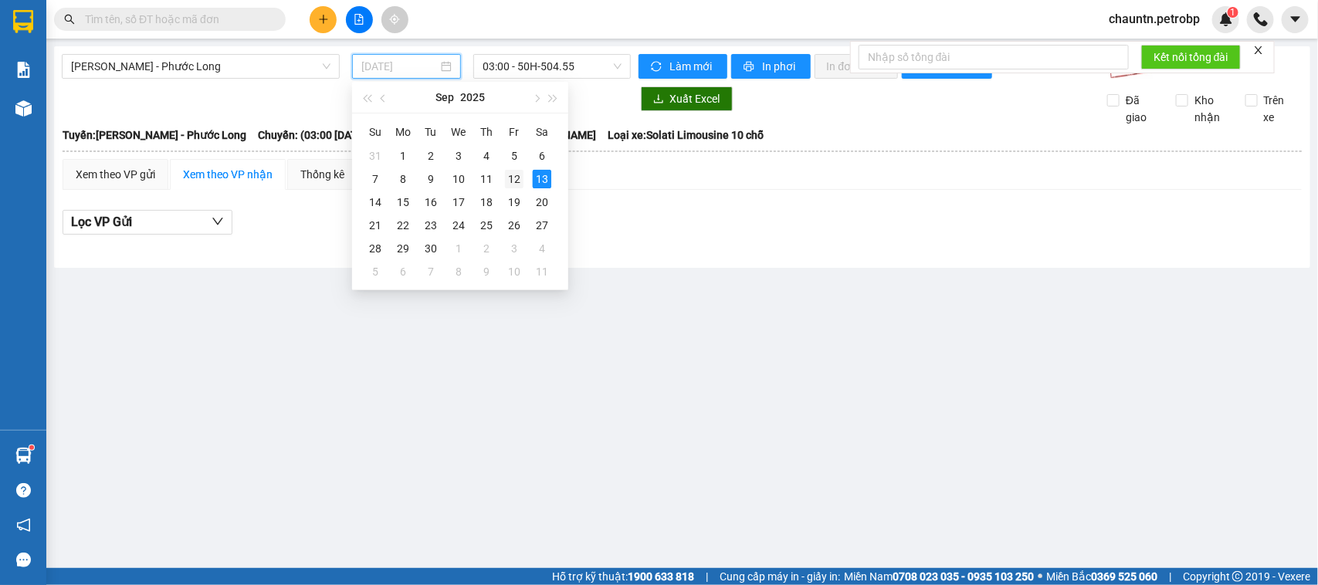
click at [512, 178] on div "12" at bounding box center [514, 179] width 19 height 19
type input "[DATE]"
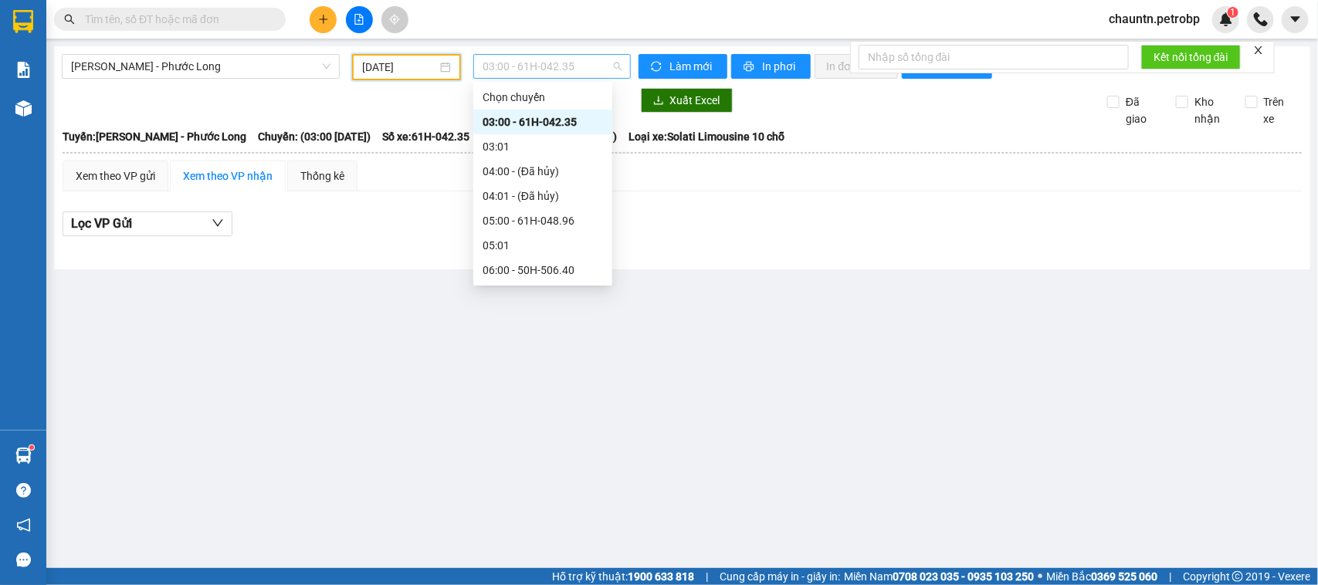
click at [548, 66] on span "03:00 - 61H-042.35" at bounding box center [552, 66] width 138 height 23
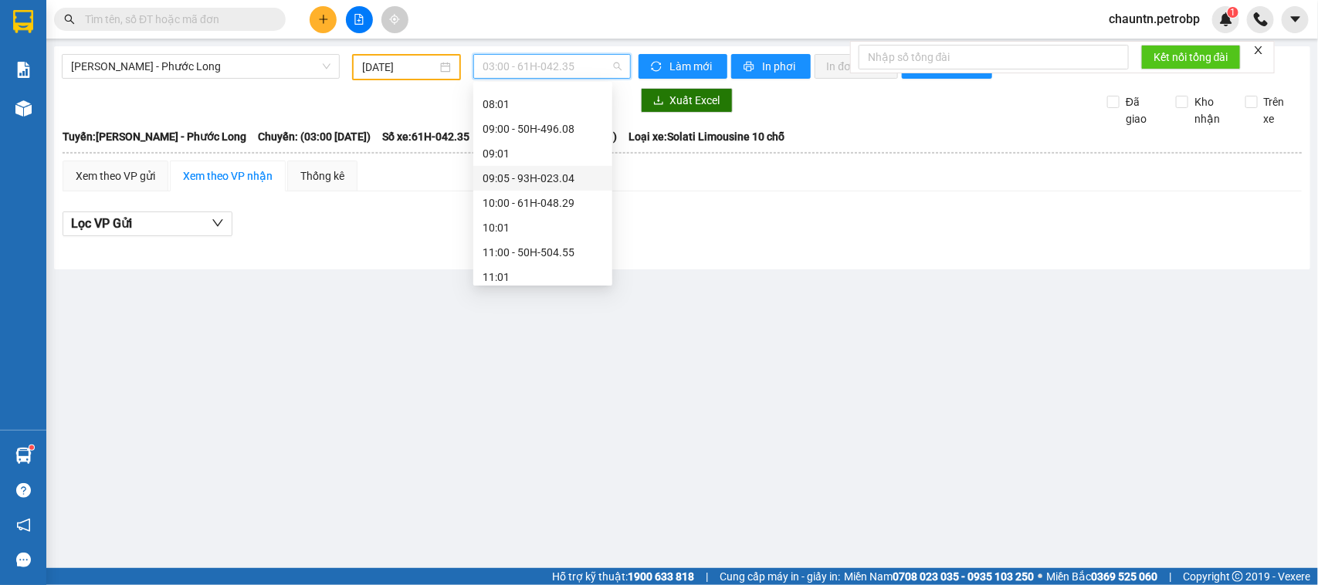
click at [549, 181] on div "09:05 - 93H-023.04" at bounding box center [543, 178] width 120 height 17
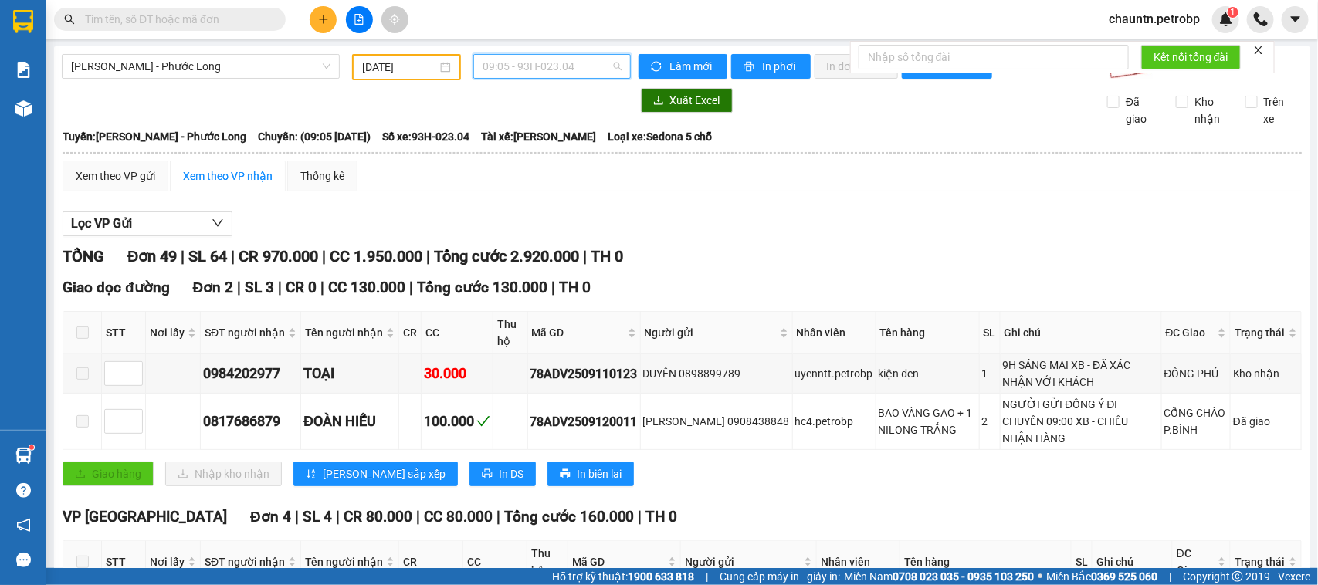
click at [556, 59] on span "09:05 - 93H-023.04" at bounding box center [552, 66] width 138 height 23
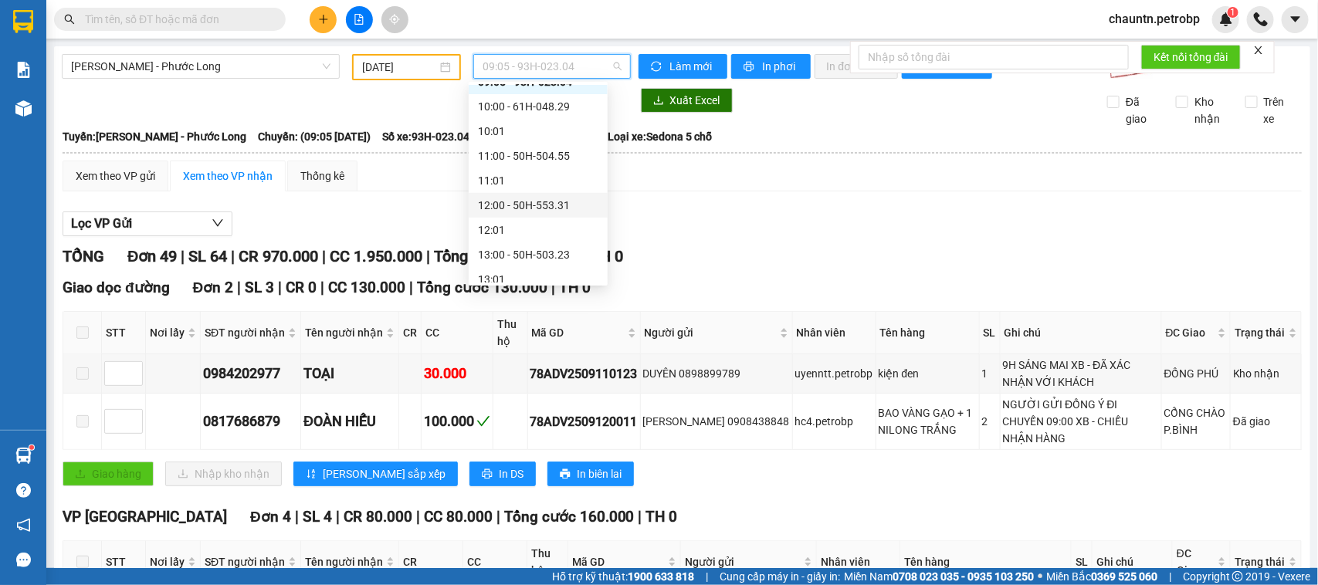
scroll to position [483, 0]
click at [554, 252] on div "14:05 - 50H-074.37" at bounding box center [538, 257] width 120 height 17
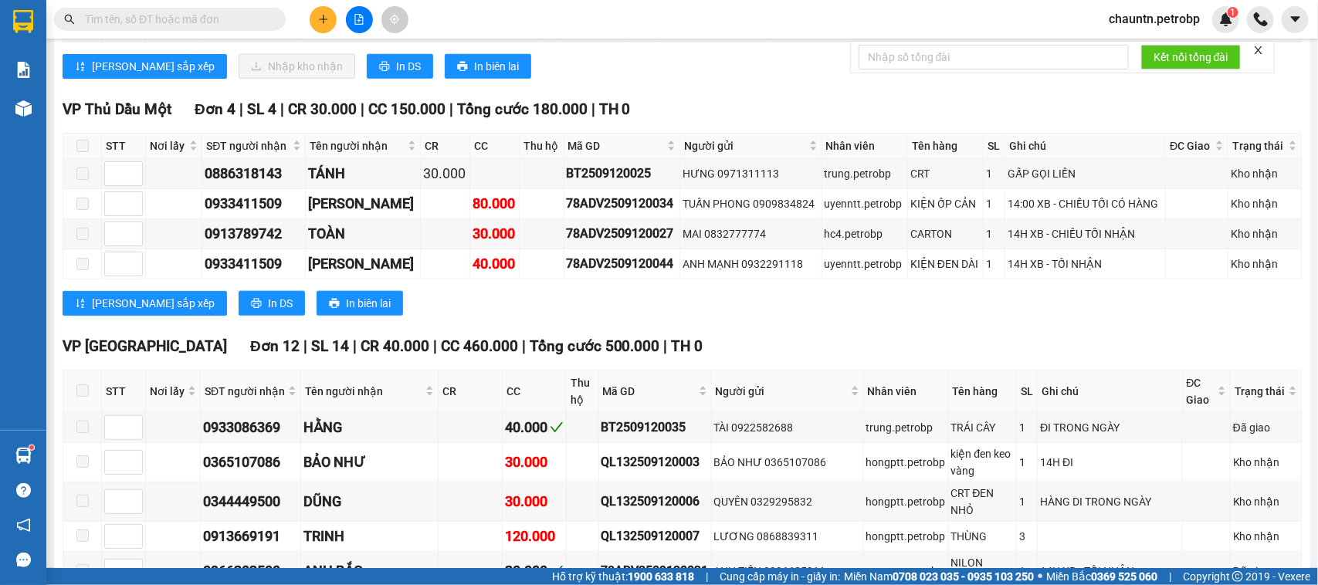
scroll to position [3530, 0]
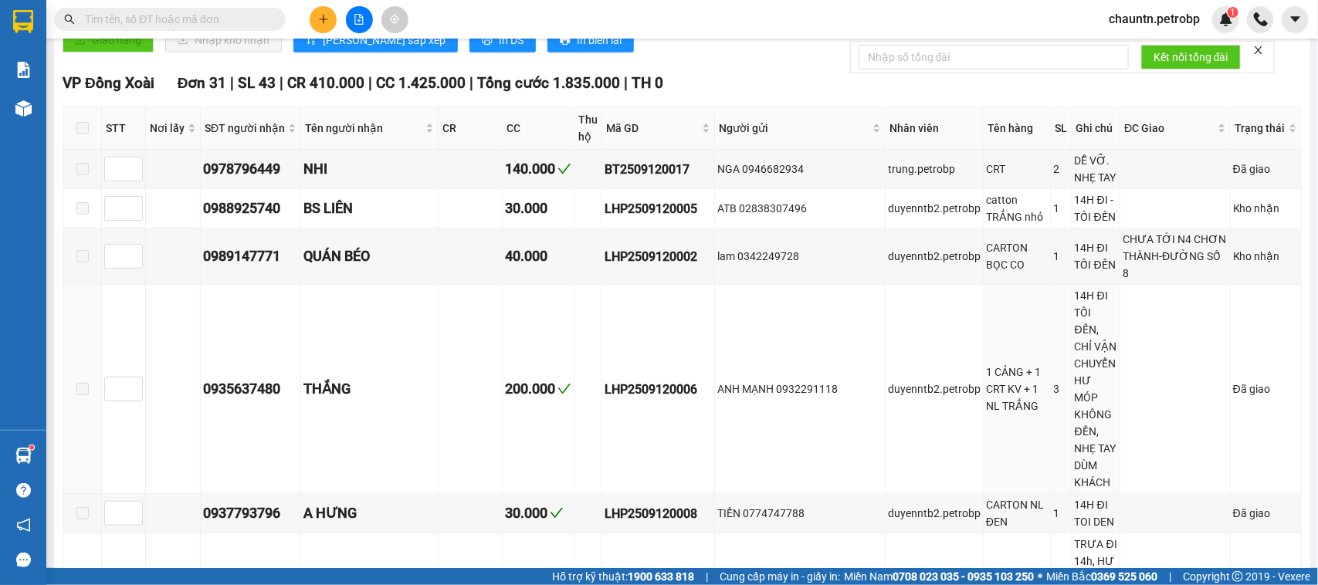
scroll to position [731, 0]
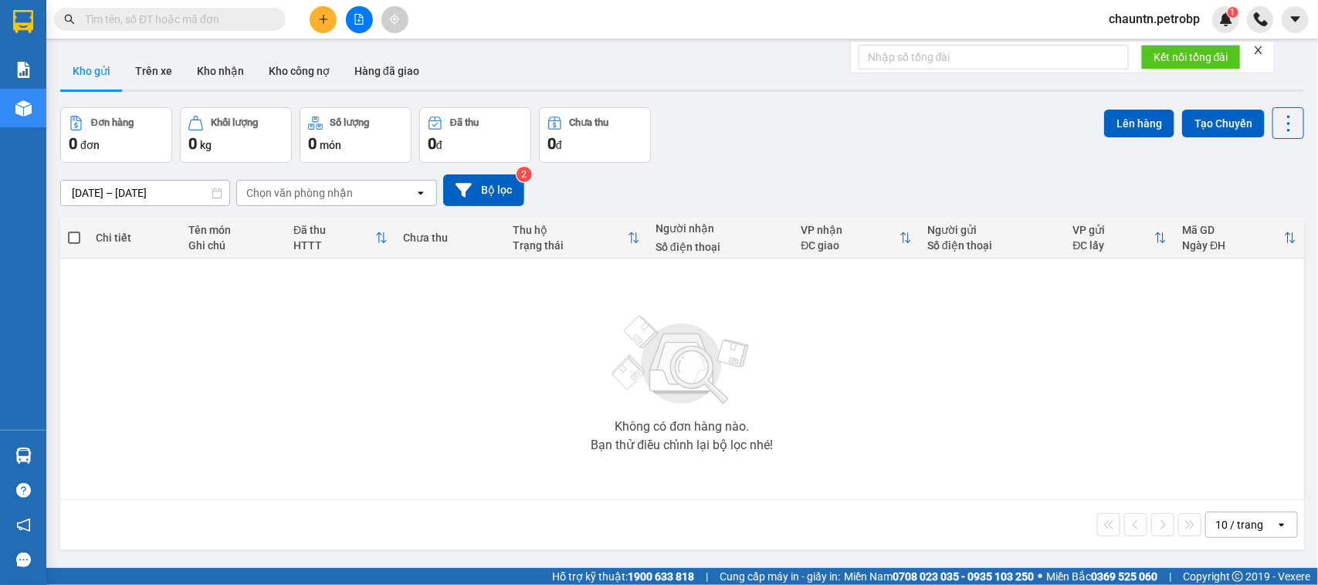
click at [217, 21] on input "text" at bounding box center [176, 19] width 182 height 17
paste input "78ADV2509120119"
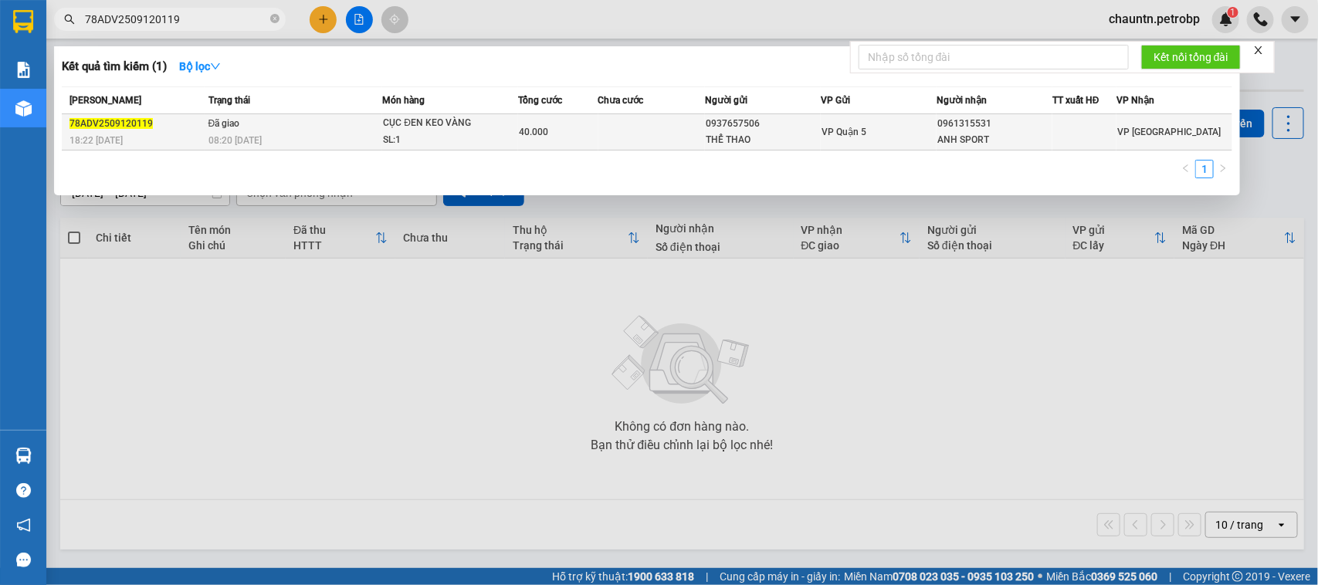
type input "78ADV2509120119"
click at [669, 144] on td at bounding box center [651, 132] width 107 height 36
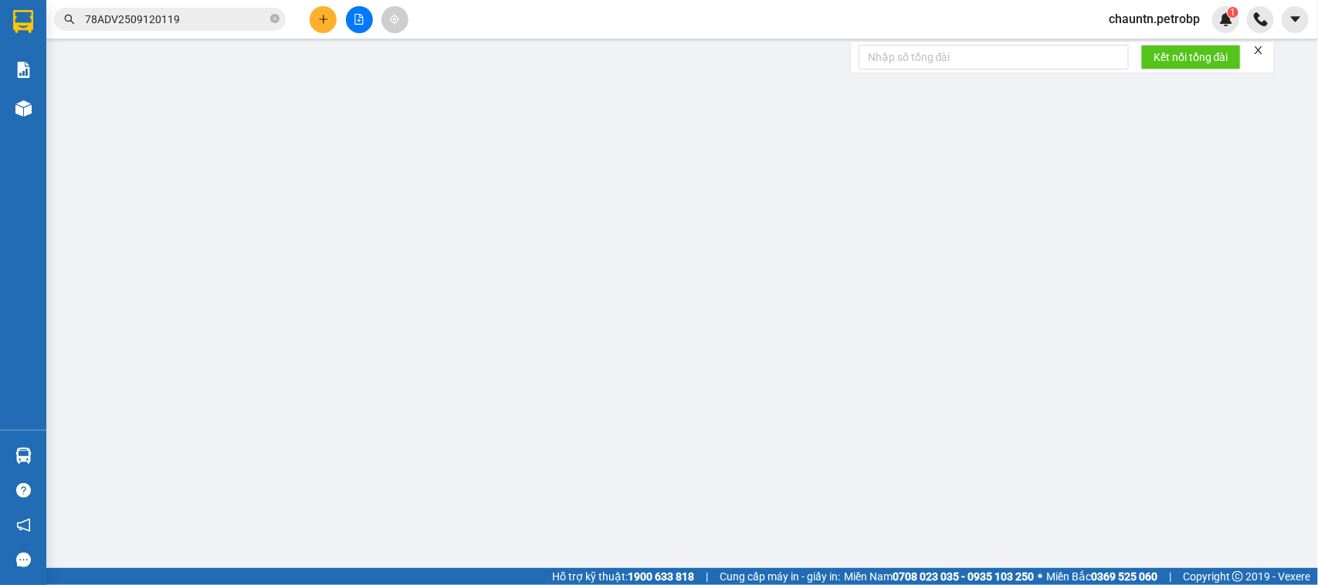
type input "0937657506"
type input "THỂ THAO"
type input "0961315531"
type input "ANH SPORT"
type input "40.000"
